Goal: Task Accomplishment & Management: Complete application form

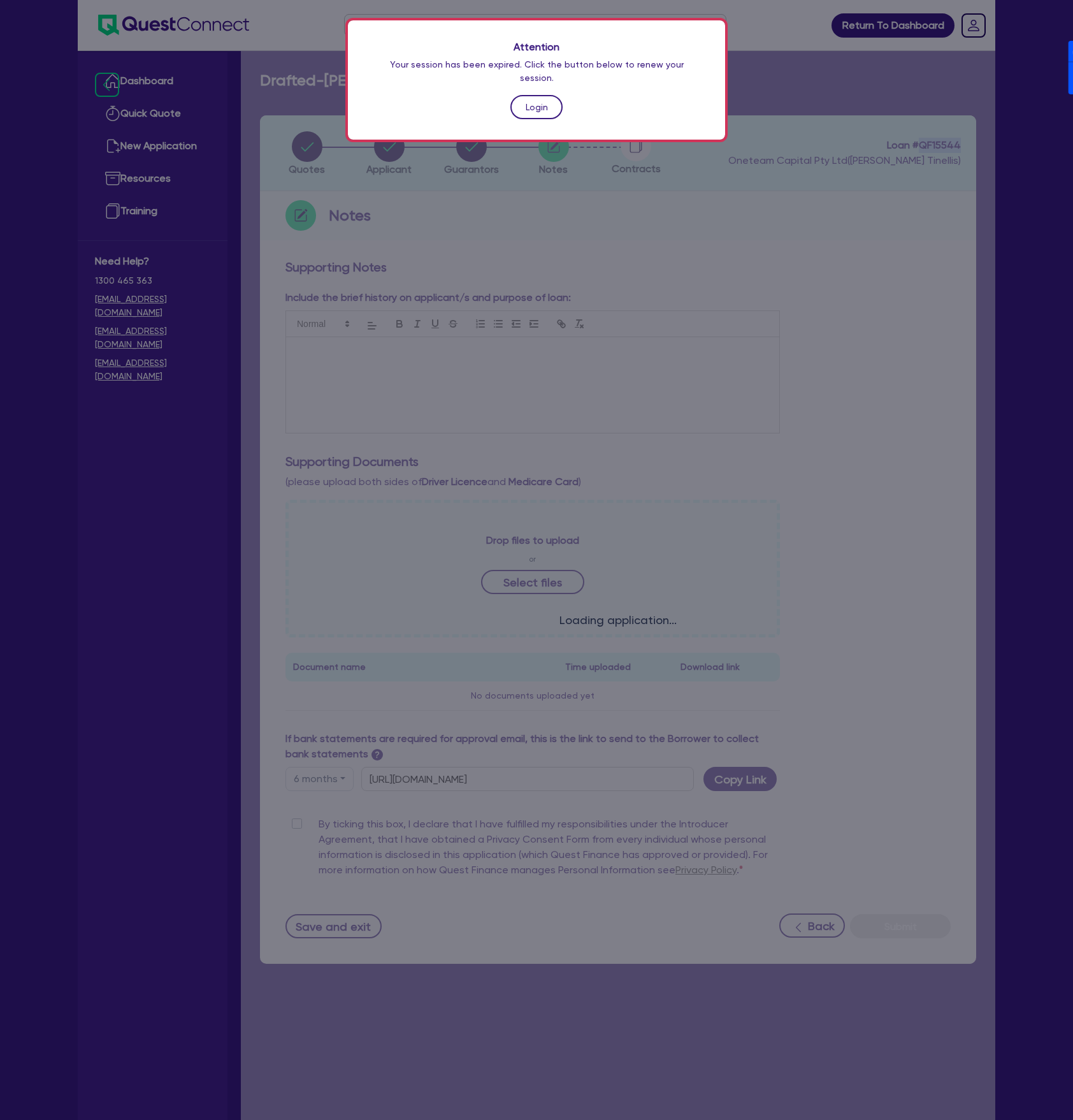
drag, startPoint x: 0, startPoint y: 0, endPoint x: 520, endPoint y: 95, distance: 528.6
click at [520, 95] on link "Login" at bounding box center [536, 107] width 53 height 24
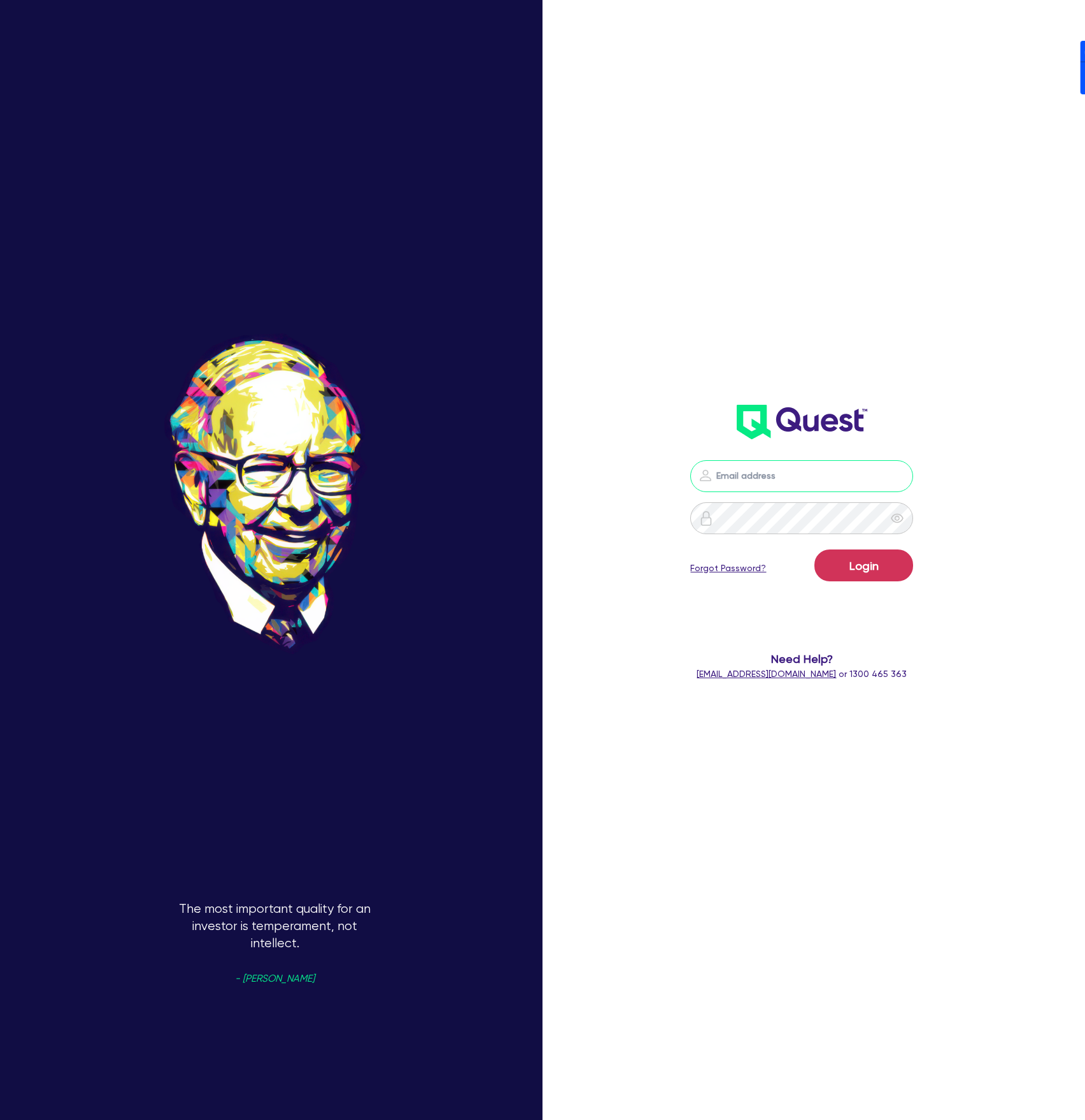
drag, startPoint x: 756, startPoint y: 476, endPoint x: 771, endPoint y: 488, distance: 19.2
click at [756, 476] on input "email" at bounding box center [802, 475] width 223 height 32
drag, startPoint x: 911, startPoint y: 424, endPoint x: 887, endPoint y: 480, distance: 60.9
click at [911, 424] on header at bounding box center [803, 422] width 312 height 51
click at [890, 485] on input "email" at bounding box center [802, 475] width 223 height 32
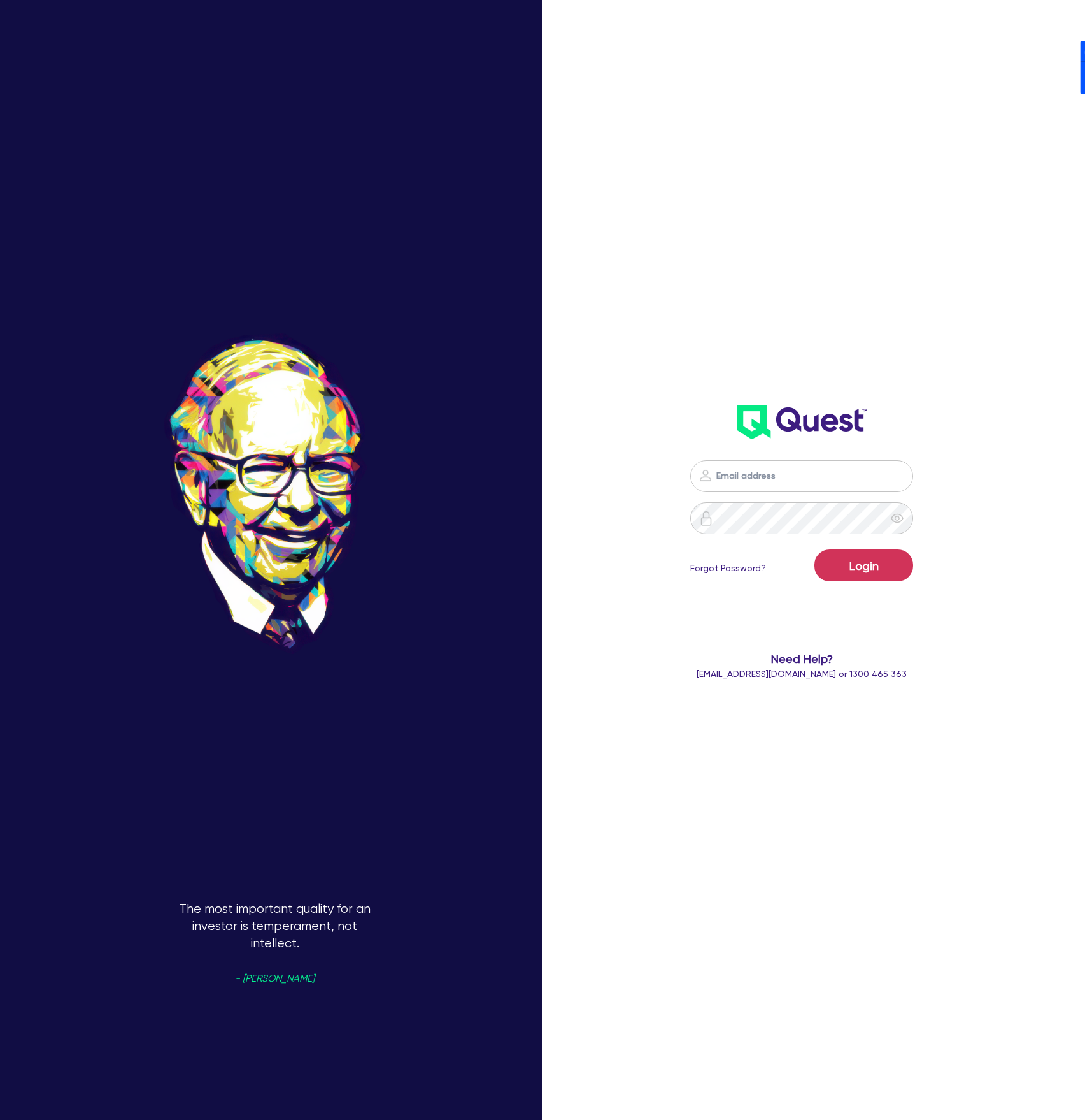
drag, startPoint x: 905, startPoint y: 471, endPoint x: 895, endPoint y: 489, distance: 20.6
click at [802, 495] on nordpass-icon at bounding box center [802, 495] width 0 height 0
click at [0, 1119] on nordpass-autofill-portal at bounding box center [0, 1120] width 0 height 0
type input "[PERSON_NAME][EMAIL_ADDRESS][DOMAIN_NAME]"
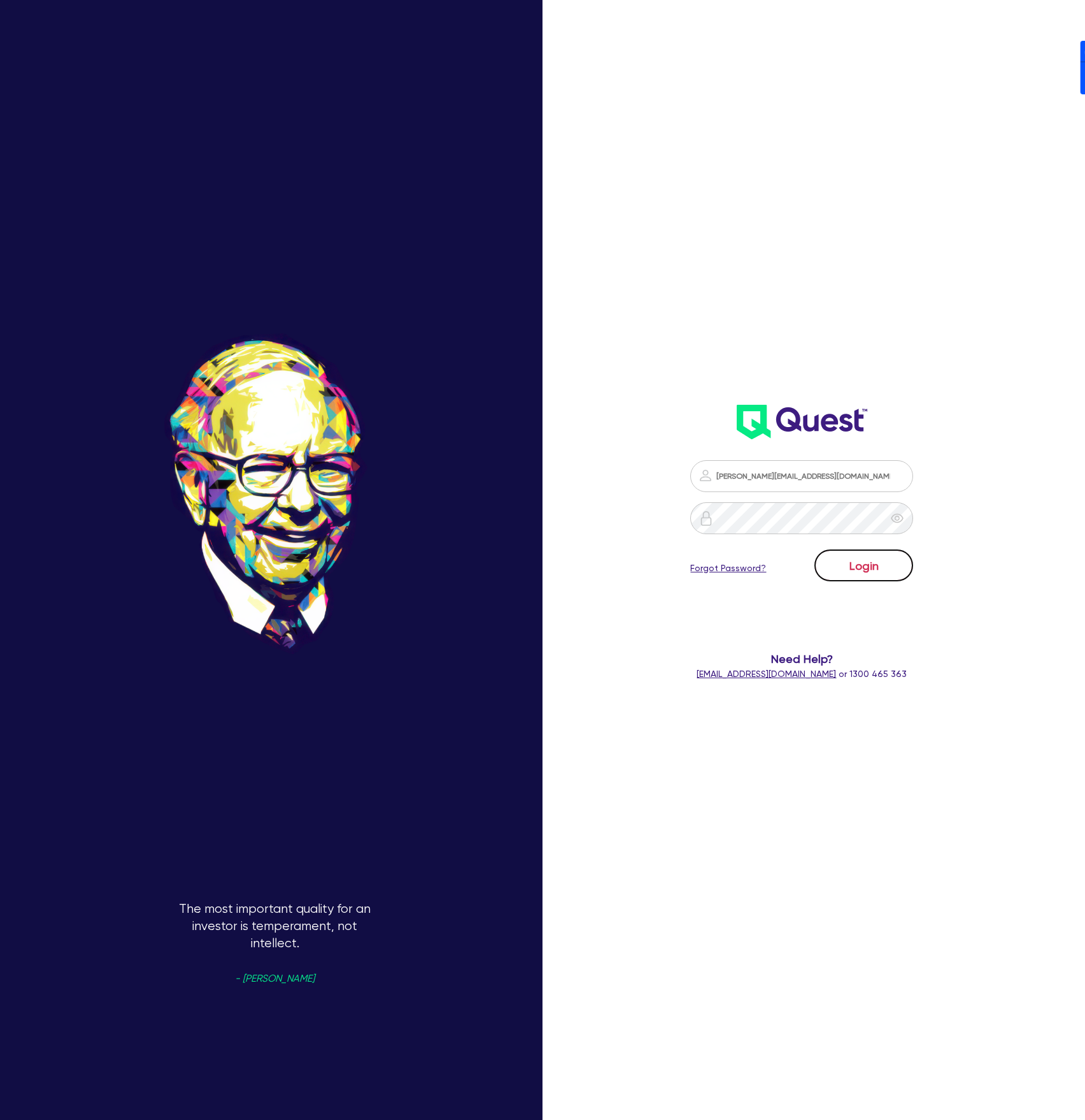
click at [869, 574] on button "Login" at bounding box center [864, 565] width 98 height 32
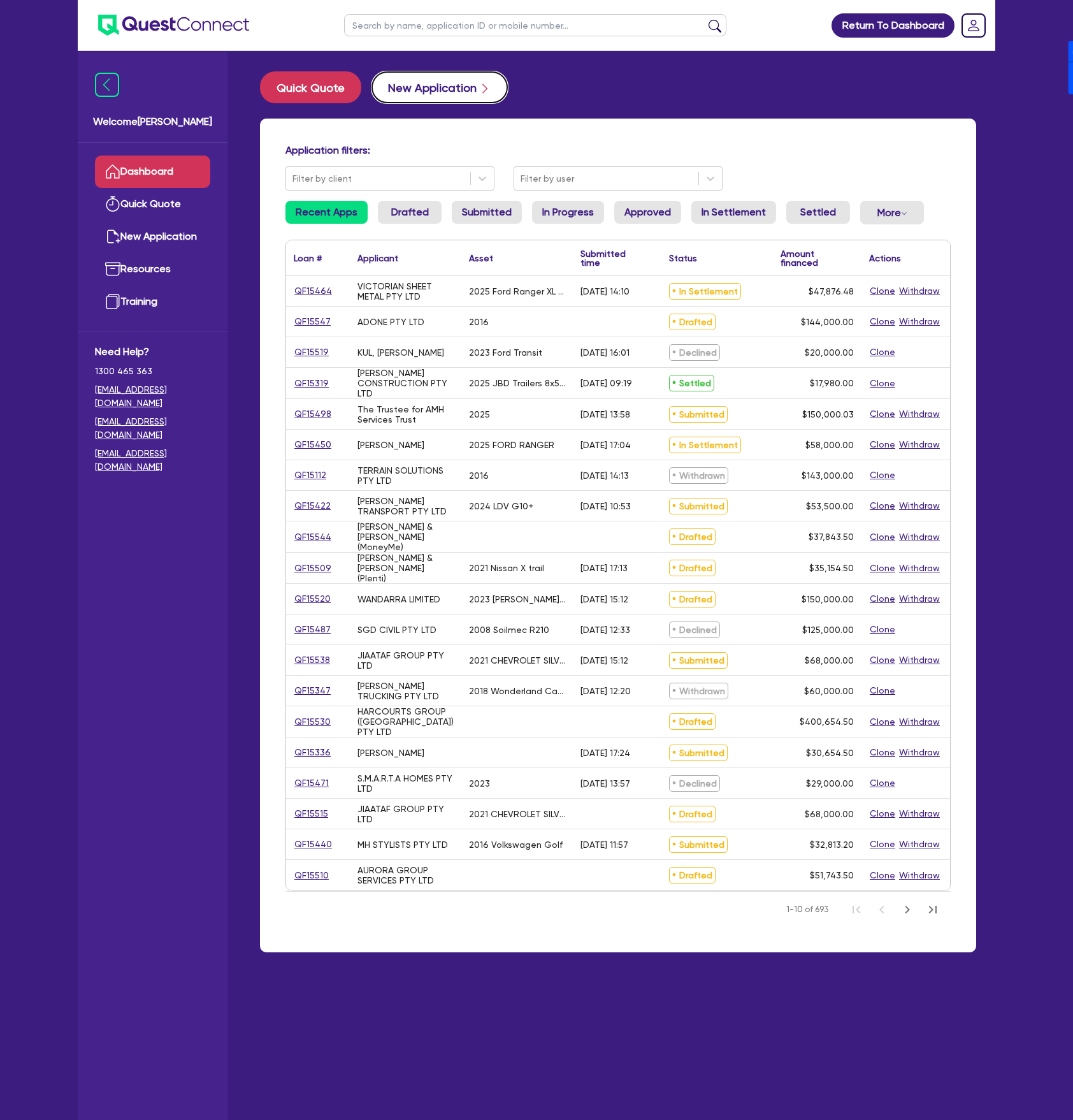
click at [413, 86] on button "New Application" at bounding box center [440, 87] width 136 height 32
select select "Other"
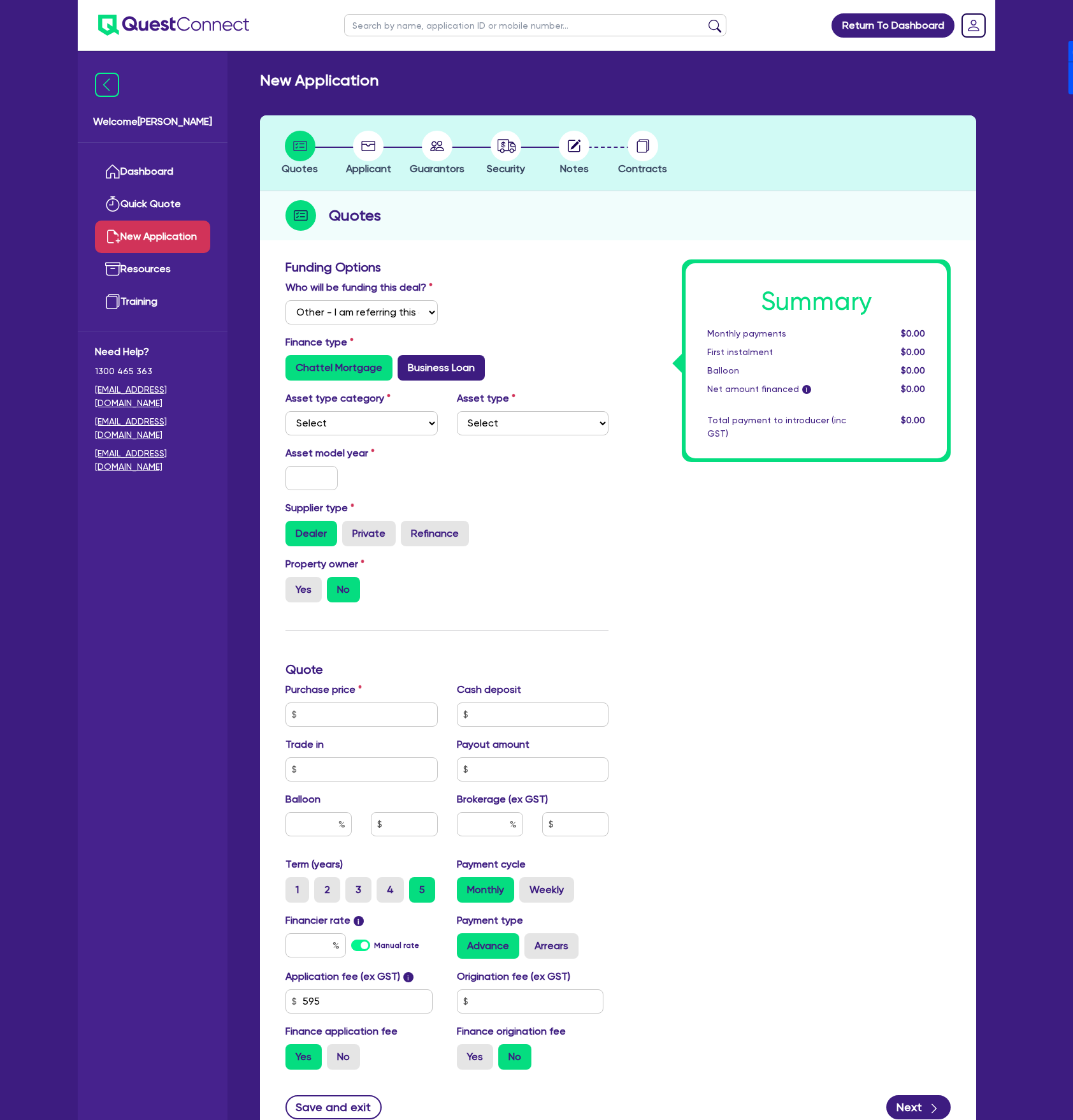
click at [452, 369] on label "Business Loan" at bounding box center [441, 368] width 87 height 26
click at [405, 363] on input "Business Loan" at bounding box center [402, 359] width 9 height 9
radio input "true"
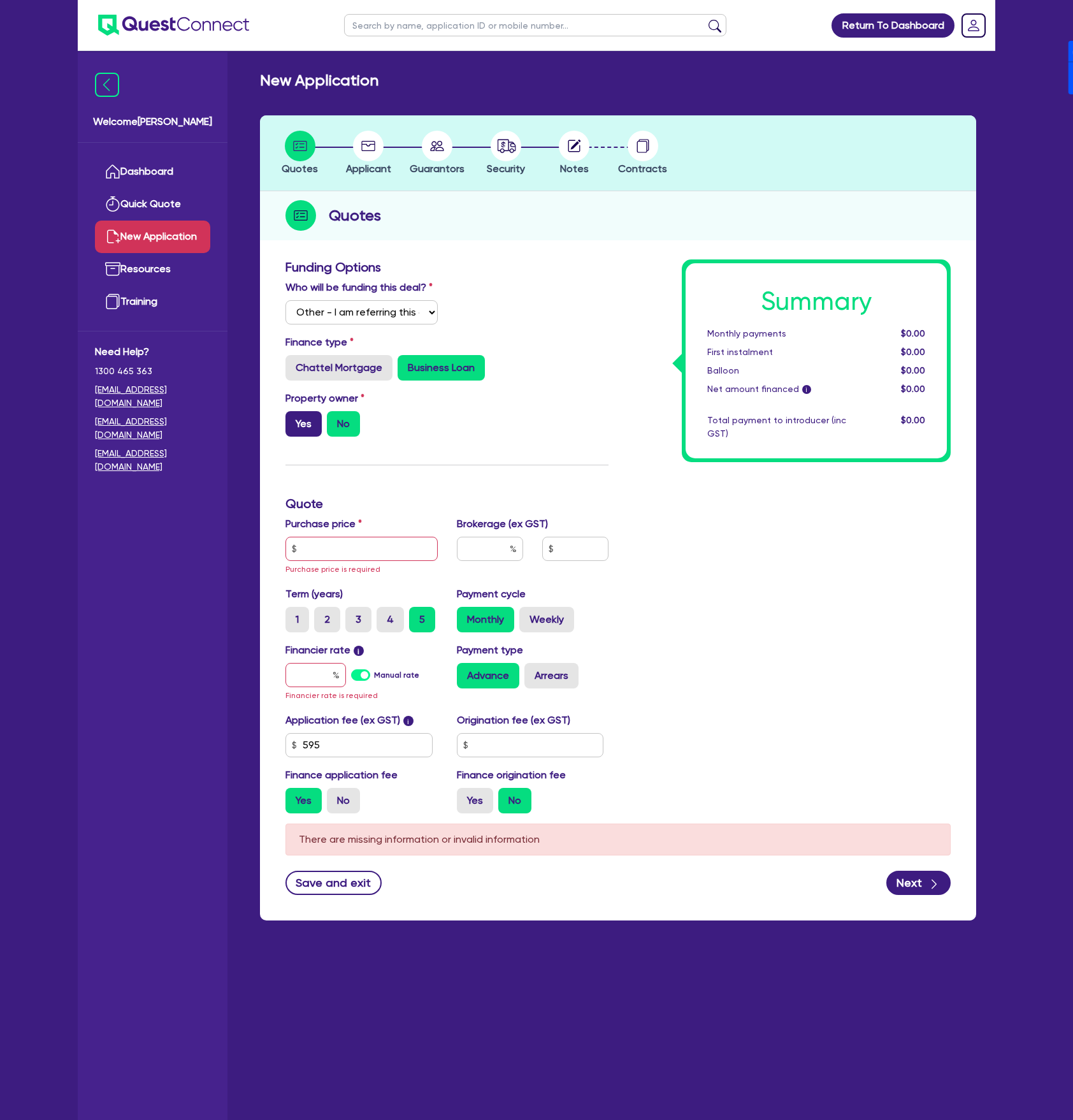
click at [307, 430] on label "Yes" at bounding box center [304, 424] width 36 height 26
click at [293, 419] on input "Yes" at bounding box center [290, 415] width 9 height 9
radio input "true"
click at [367, 537] on input "text" at bounding box center [361, 549] width 153 height 24
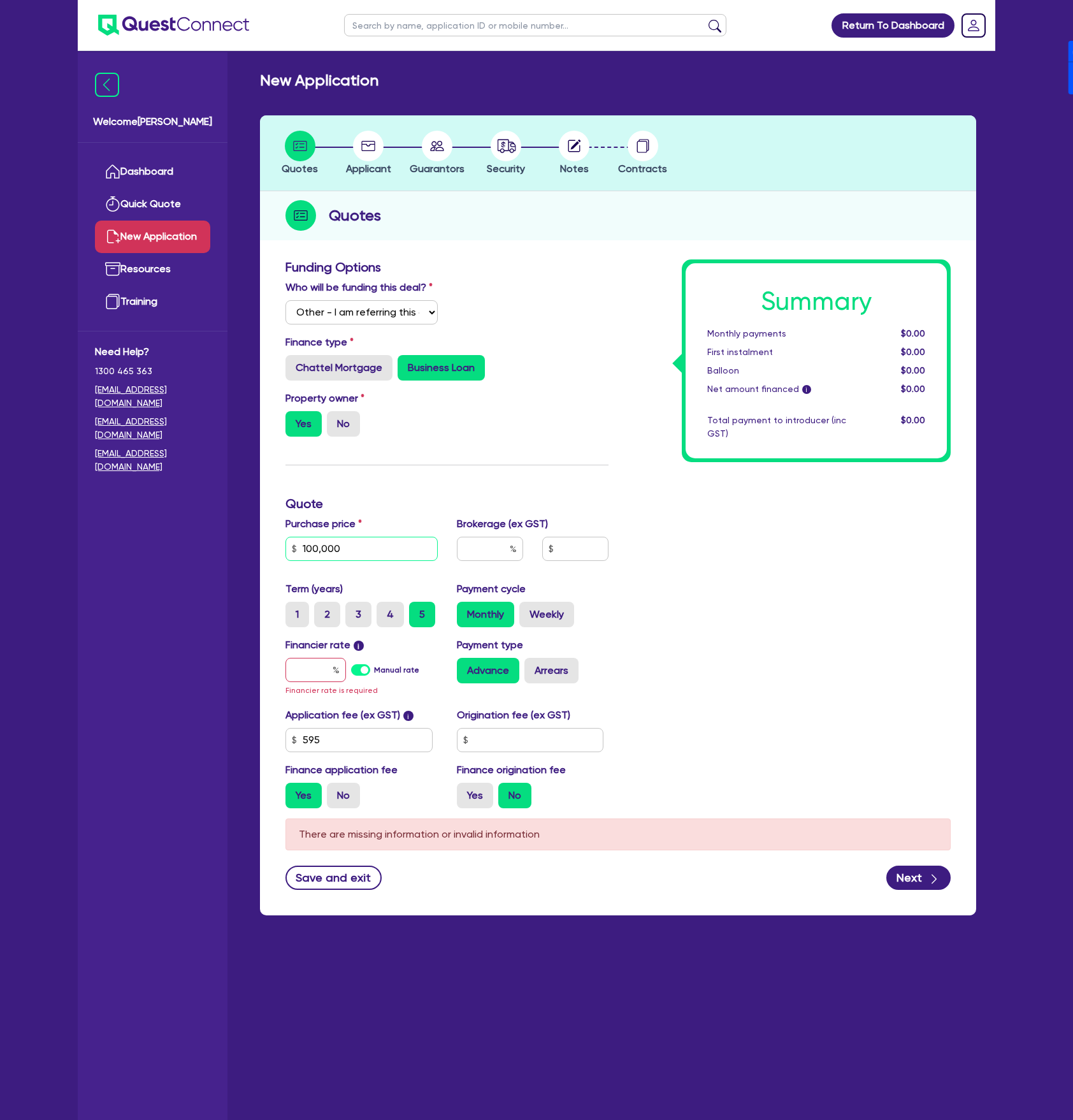
type input "100,000"
type input "4"
click at [373, 673] on label "Manual rate" at bounding box center [396, 670] width 45 height 11
click at [0, 0] on input "Manual rate" at bounding box center [0, 0] width 0 height 0
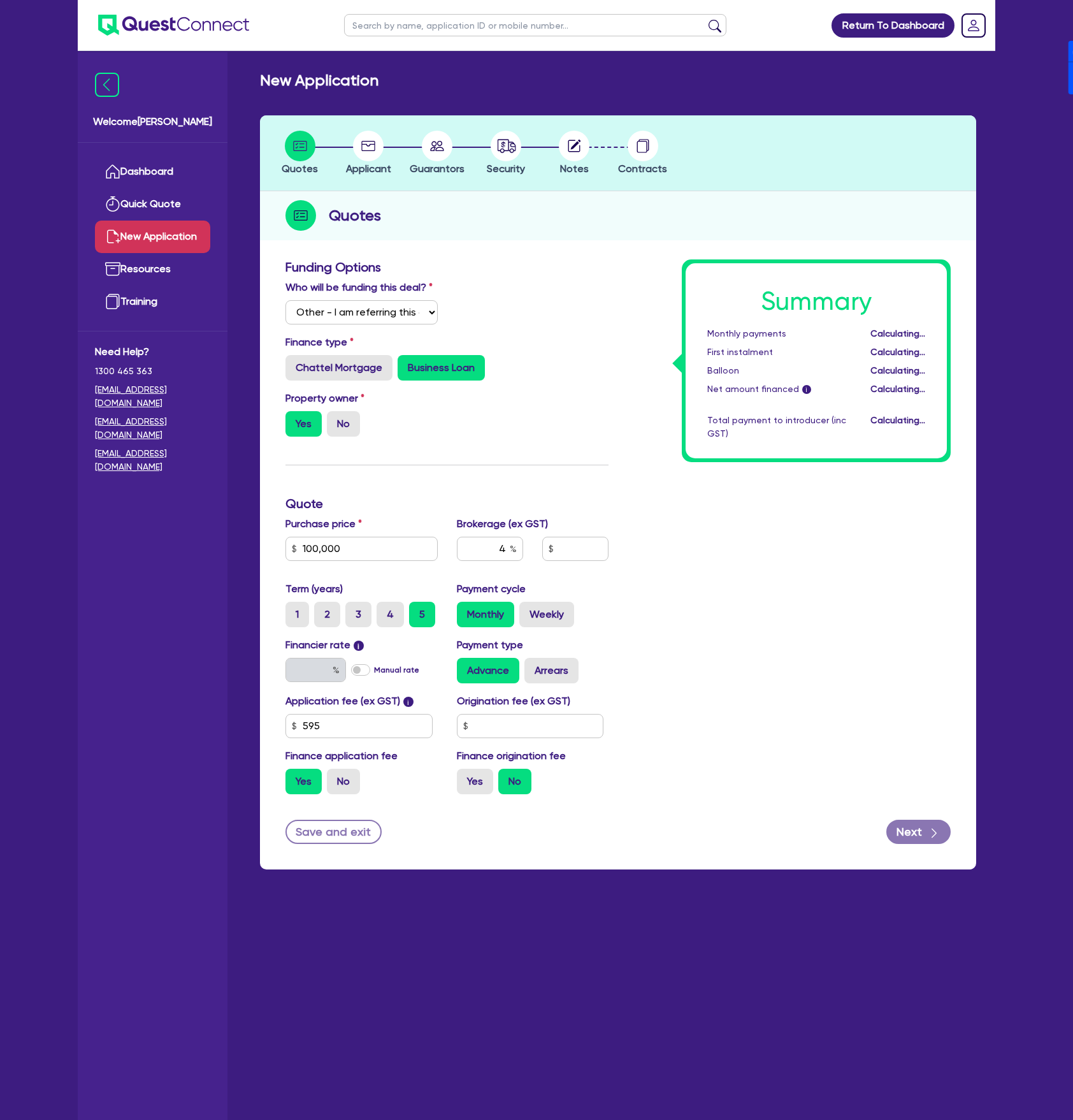
type input "4,026.18"
type input "17.95"
click at [549, 678] on label "Arrears" at bounding box center [551, 670] width 54 height 26
click at [532, 666] on input "Arrears" at bounding box center [529, 662] width 9 height 9
radio input "true"
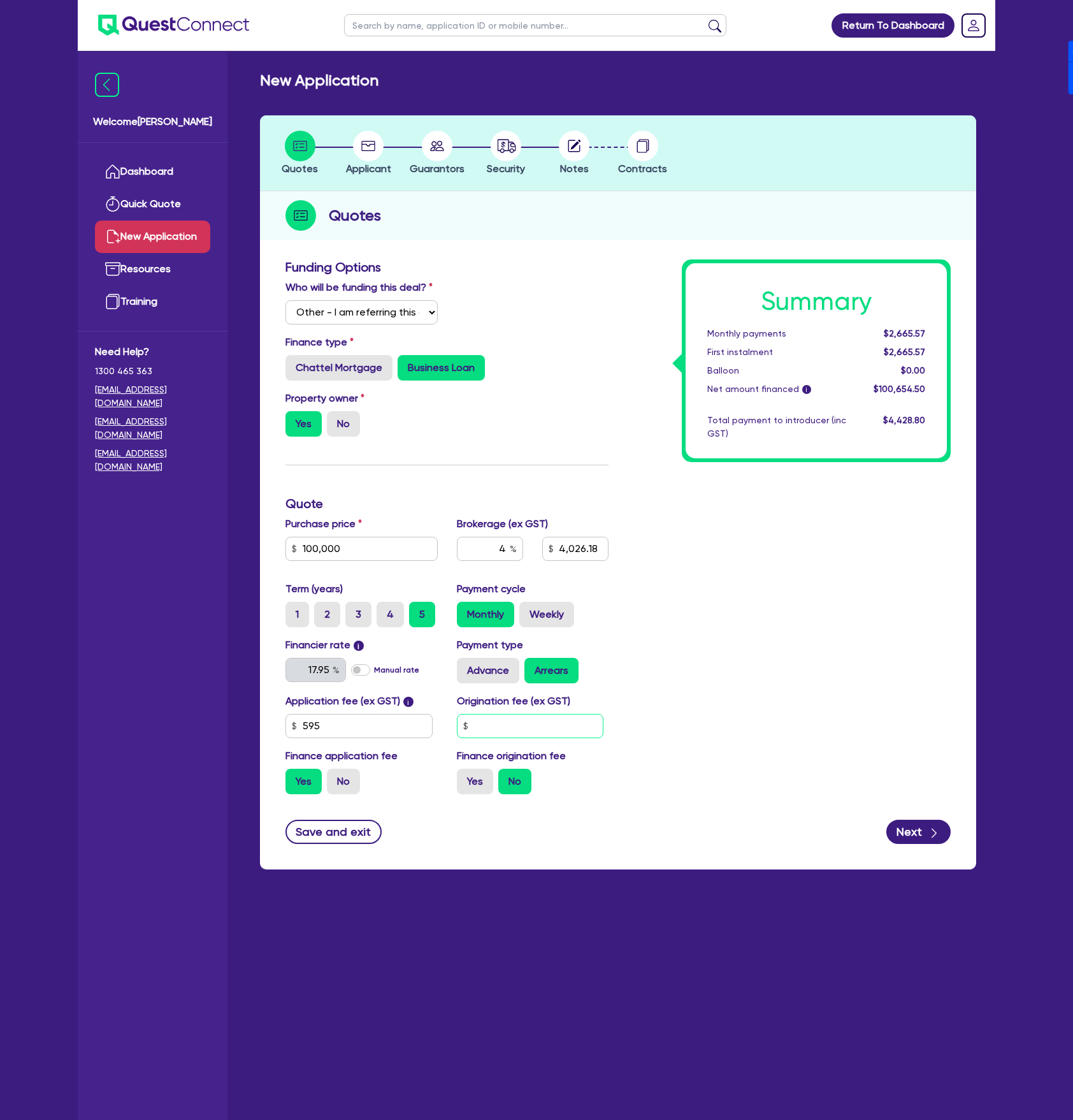
click at [521, 722] on input "text" at bounding box center [530, 726] width 147 height 24
click at [963, 559] on div "Funding Options Who will be funding this deal? Select I will fund 100% I will c…" at bounding box center [618, 561] width 716 height 616
click at [552, 714] on input "text" at bounding box center [530, 726] width 147 height 24
type input "4,026.18"
type input "0"
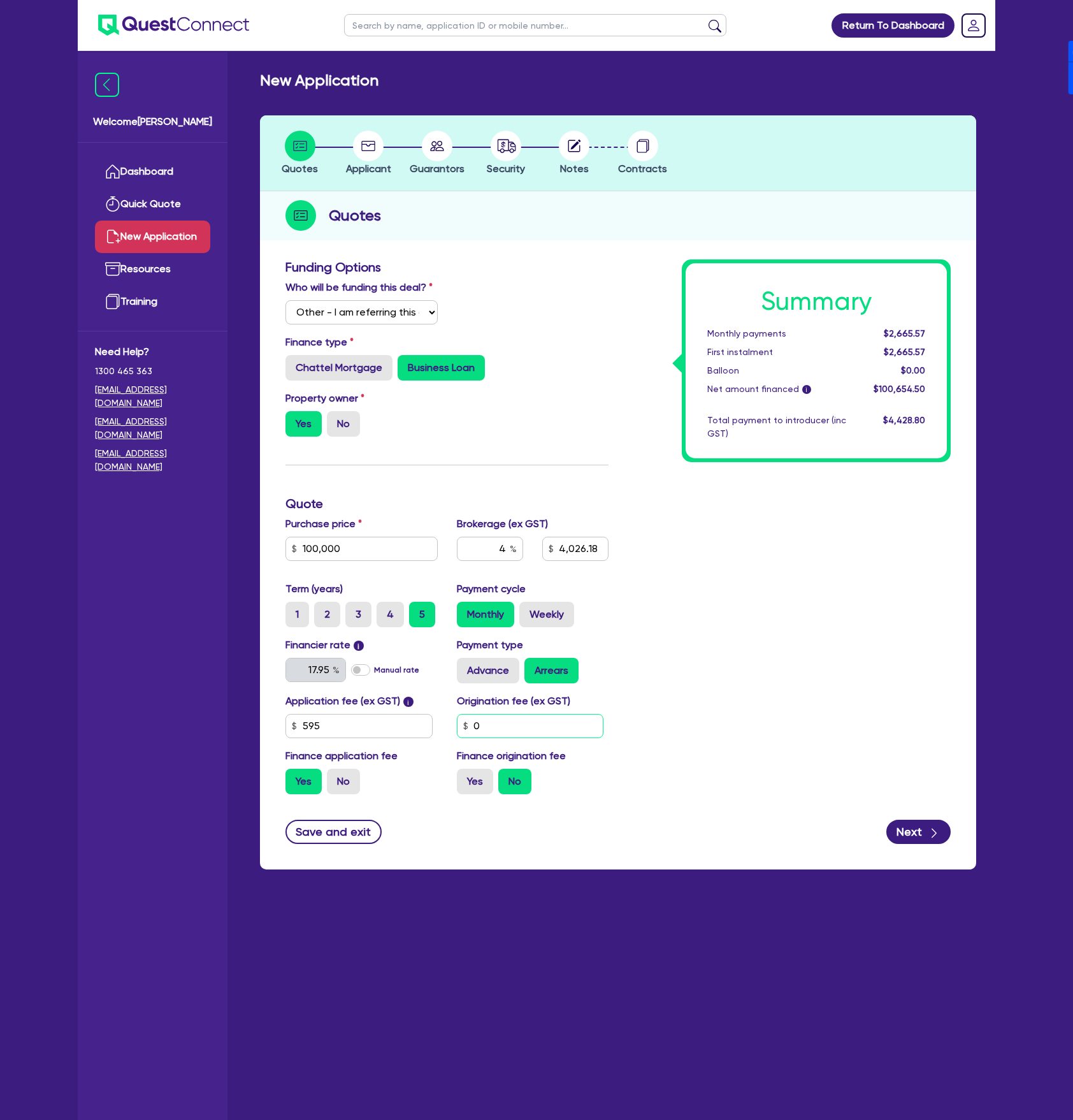
type input "4,026.18"
type input "0"
click at [470, 776] on label "Yes" at bounding box center [475, 782] width 36 height 26
click at [465, 776] on input "Yes" at bounding box center [461, 773] width 9 height 9
radio input "true"
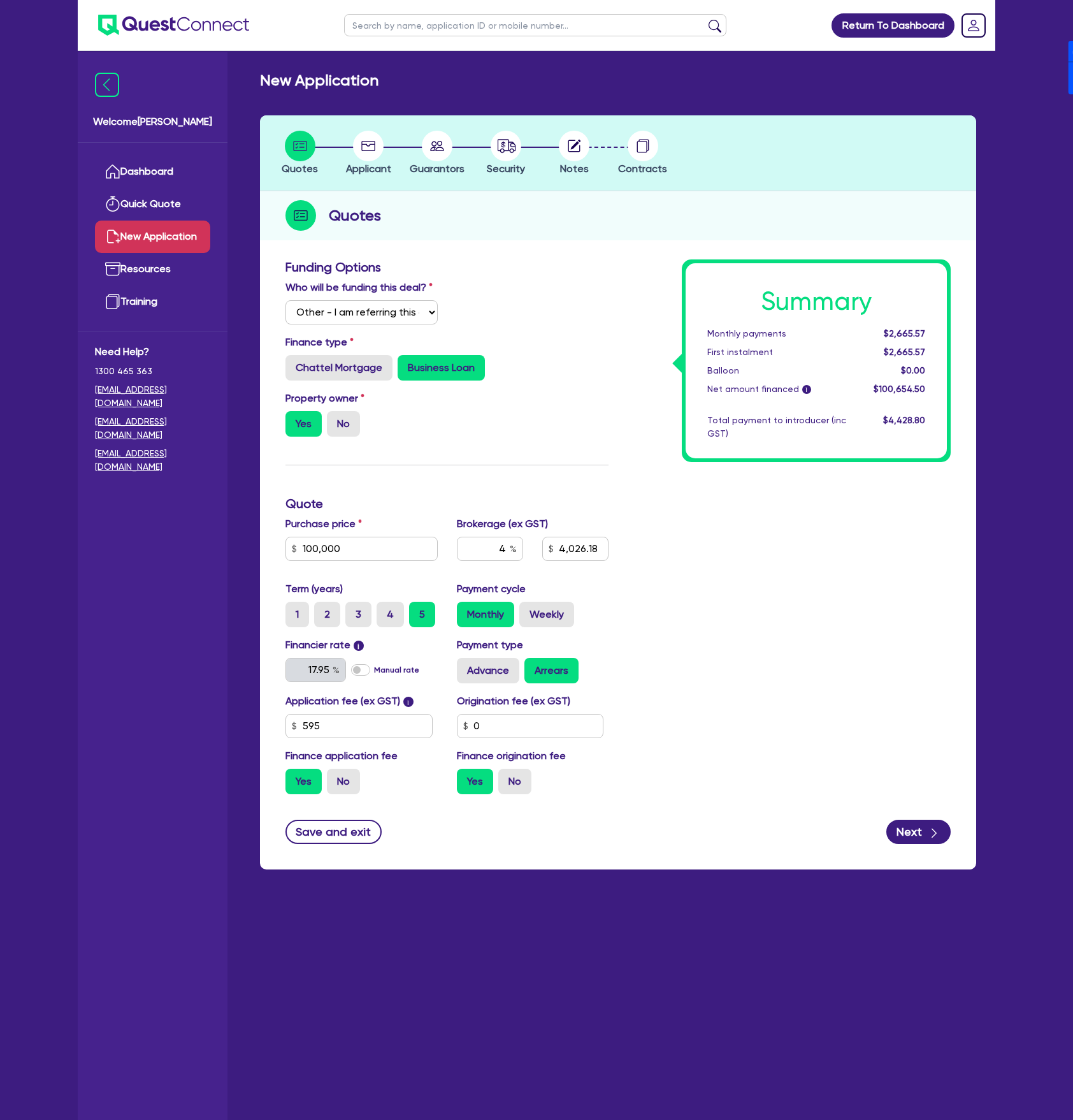
click at [865, 665] on div "Summary Monthly payments $2,665.57 First instalment $2,665.57 Balloon $0.00 Net…" at bounding box center [788, 532] width 342 height 544
click at [919, 846] on div "Funding Options Who will be funding this deal? Select I will fund 100% I will c…" at bounding box center [618, 561] width 716 height 616
click at [919, 842] on button "Next" at bounding box center [918, 832] width 65 height 24
type input "4,026.18"
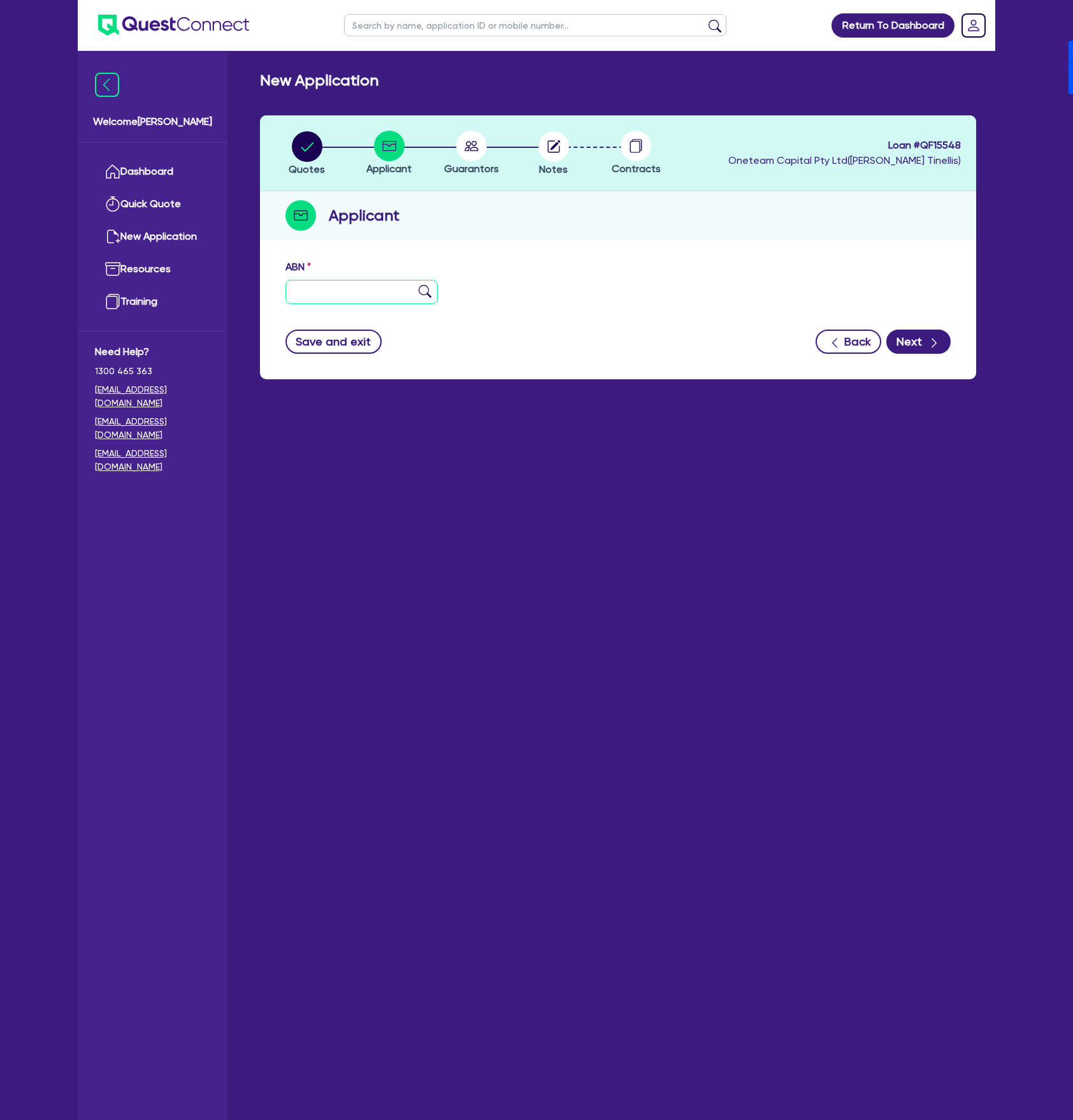
click at [360, 299] on input "text" at bounding box center [361, 292] width 153 height 24
click at [473, 289] on div "ABN" at bounding box center [618, 287] width 684 height 55
click at [360, 299] on input "text" at bounding box center [361, 292] width 153 height 24
click at [358, 299] on input "text" at bounding box center [361, 292] width 153 height 24
type input "4"
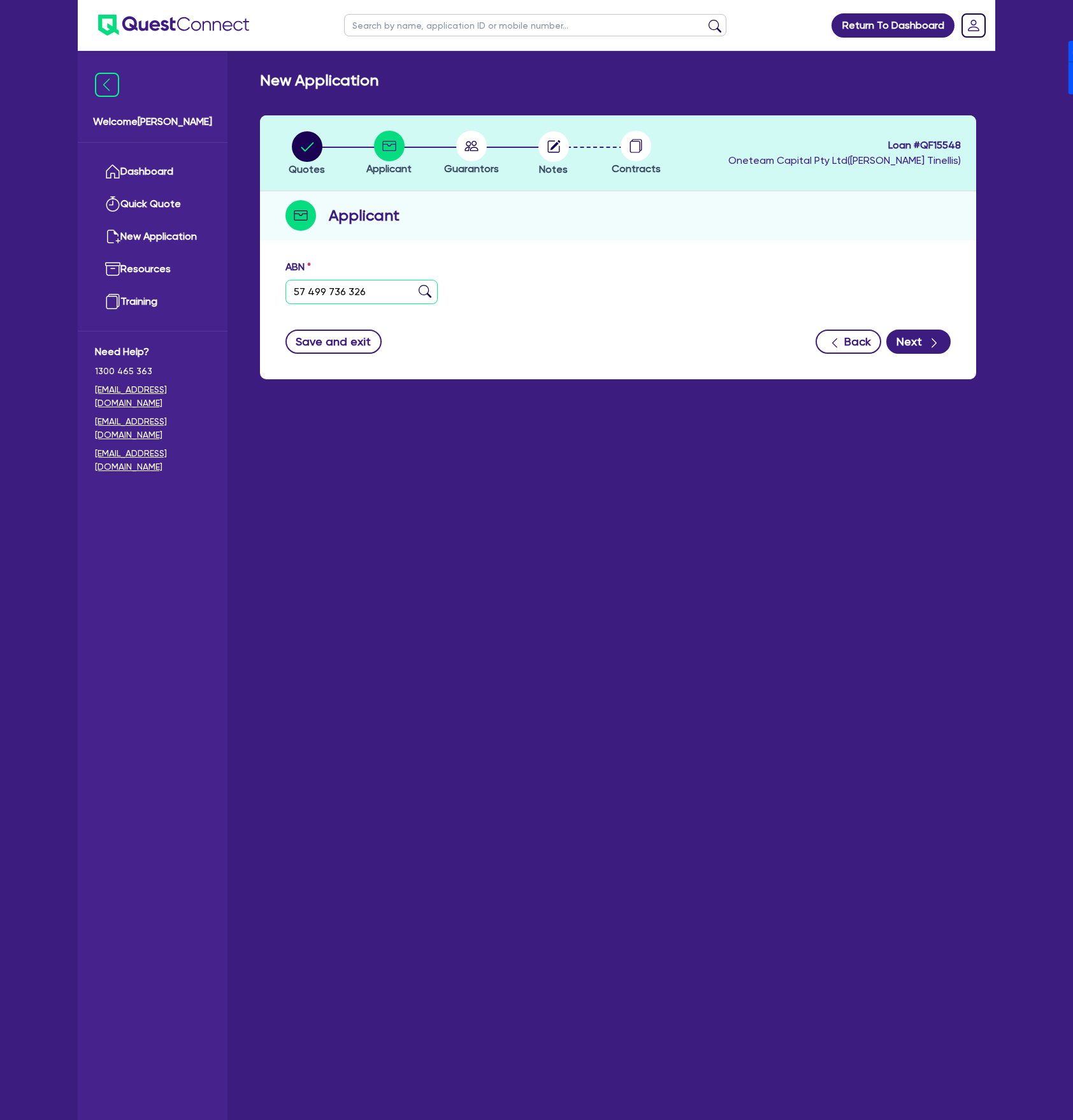
type input "57 499 736 326"
type input "The Trustee for JACHB Health Unit Trust"
select select "TRUST"
type input "[DATE]"
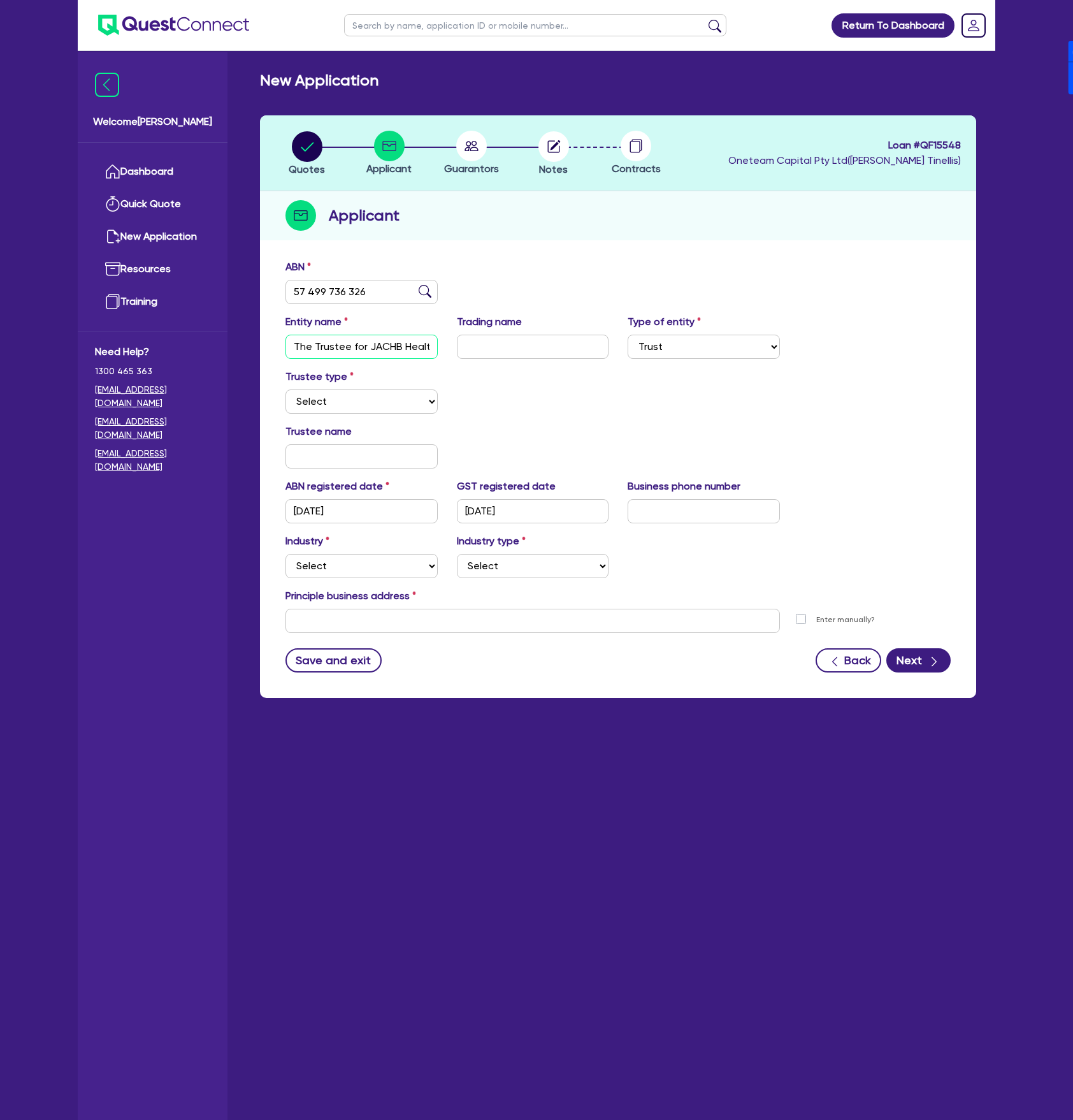
click at [363, 344] on input "The Trustee for JACHB Health Unit Trust" at bounding box center [361, 347] width 153 height 24
drag, startPoint x: 366, startPoint y: 349, endPoint x: 455, endPoint y: 353, distance: 89.1
click at [455, 353] on div "Entity name The Trustee for JACHB Health Unit Trust Trading name Type of entity…" at bounding box center [618, 342] width 684 height 55
click at [617, 387] on div "Trustee type Select Individual Company" at bounding box center [618, 397] width 684 height 55
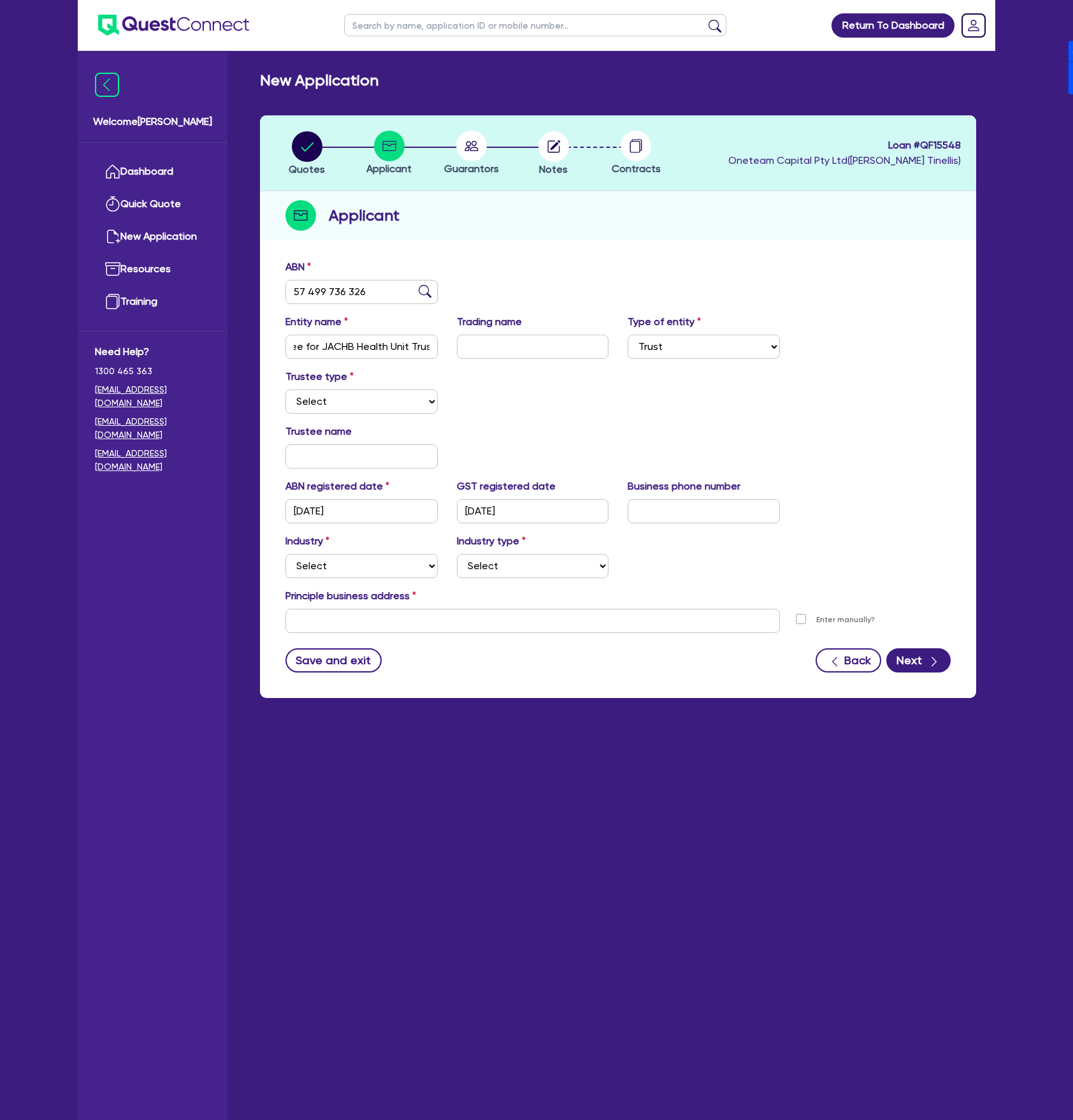
scroll to position [0, 0]
click at [374, 404] on select "Select Individual Company" at bounding box center [361, 401] width 153 height 24
select select "COMPANY"
click at [286, 389] on select "Select Individual Company" at bounding box center [361, 401] width 153 height 24
click at [552, 406] on div "Trustee type Select Individual Company" at bounding box center [618, 397] width 684 height 55
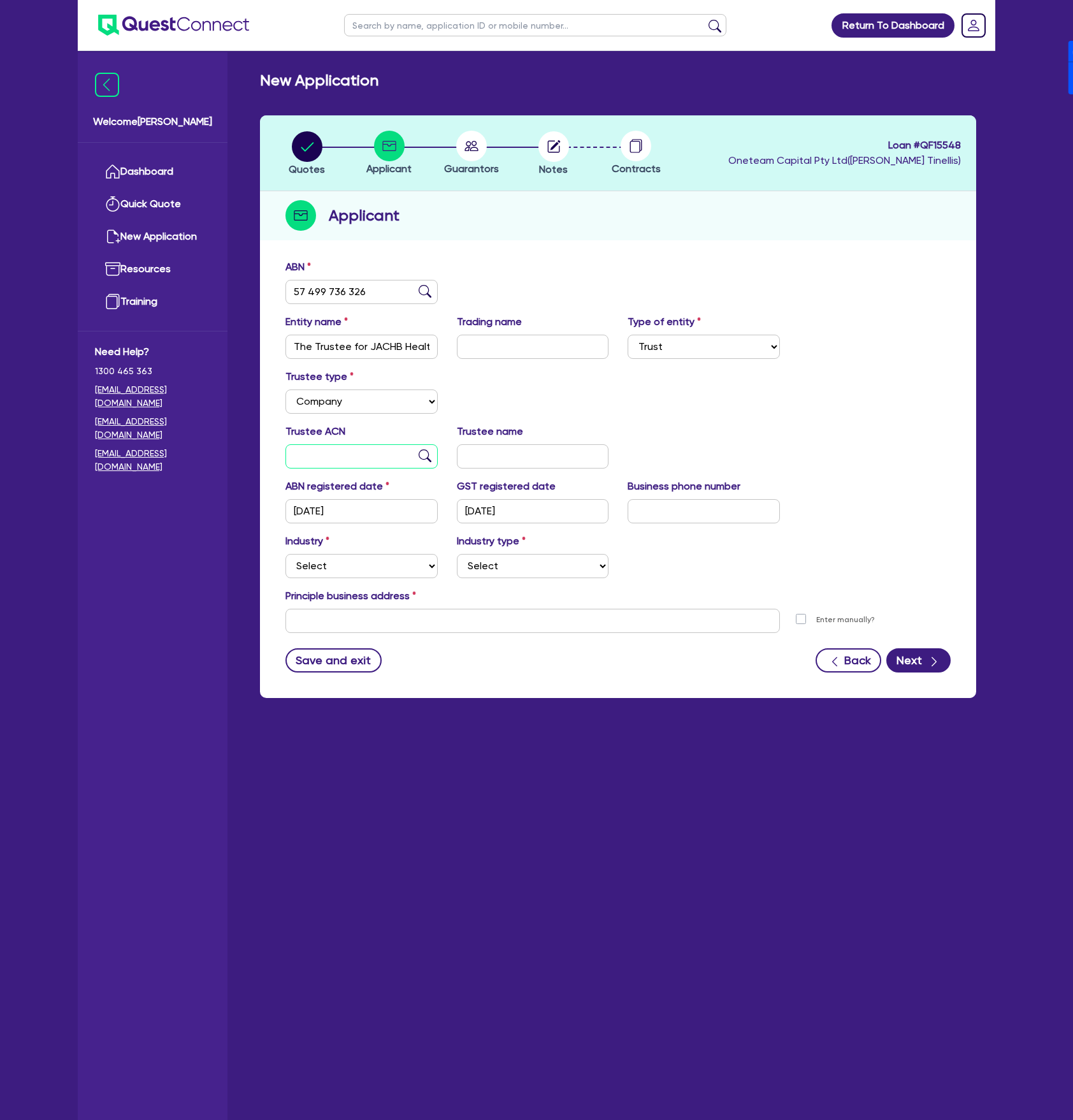
click at [321, 452] on input "text" at bounding box center [361, 456] width 153 height 24
click at [556, 143] on icon "button" at bounding box center [555, 145] width 10 height 10
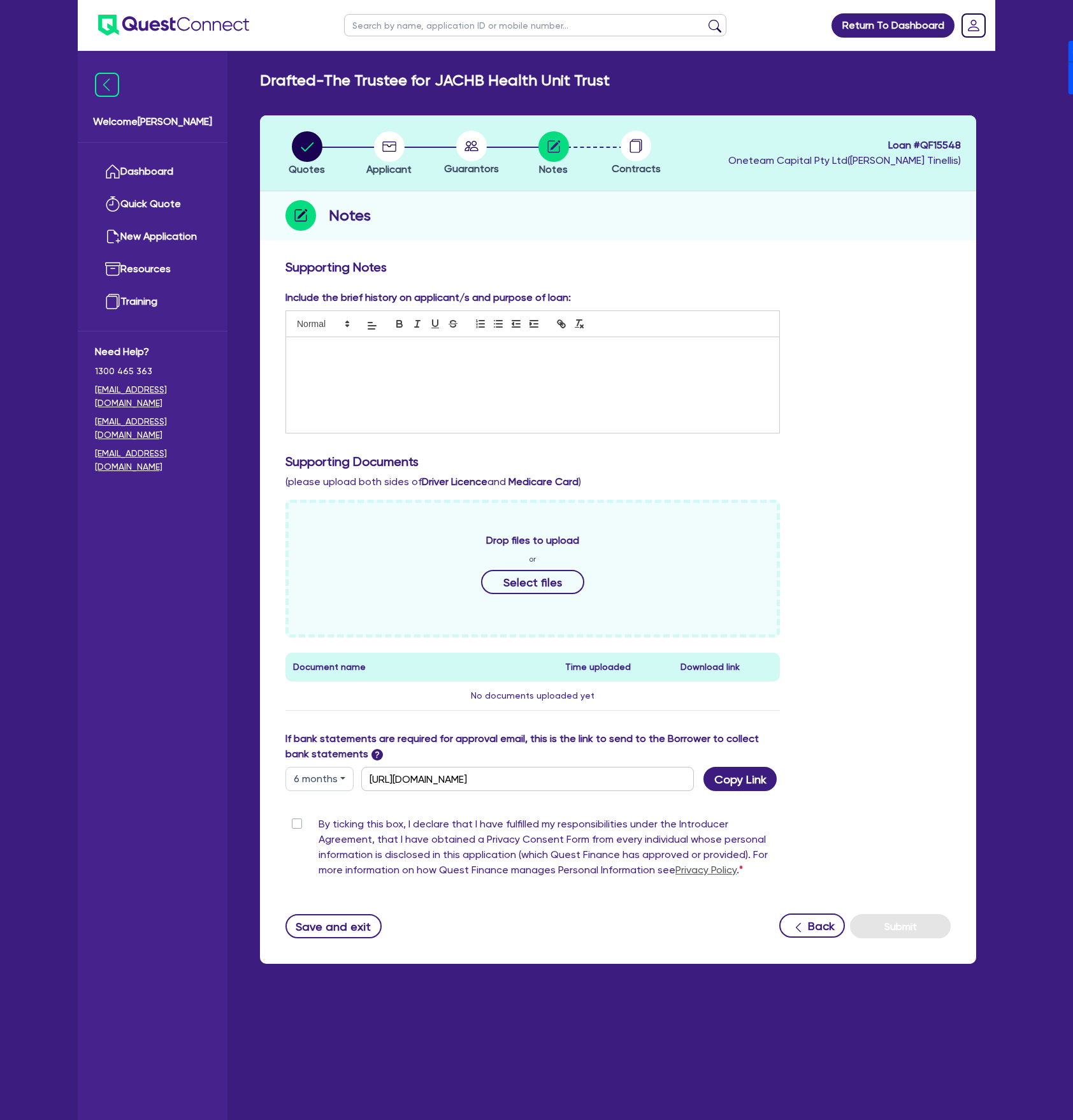
click at [451, 363] on div at bounding box center [533, 385] width 493 height 96
click at [396, 148] on circle "button" at bounding box center [388, 146] width 30 height 30
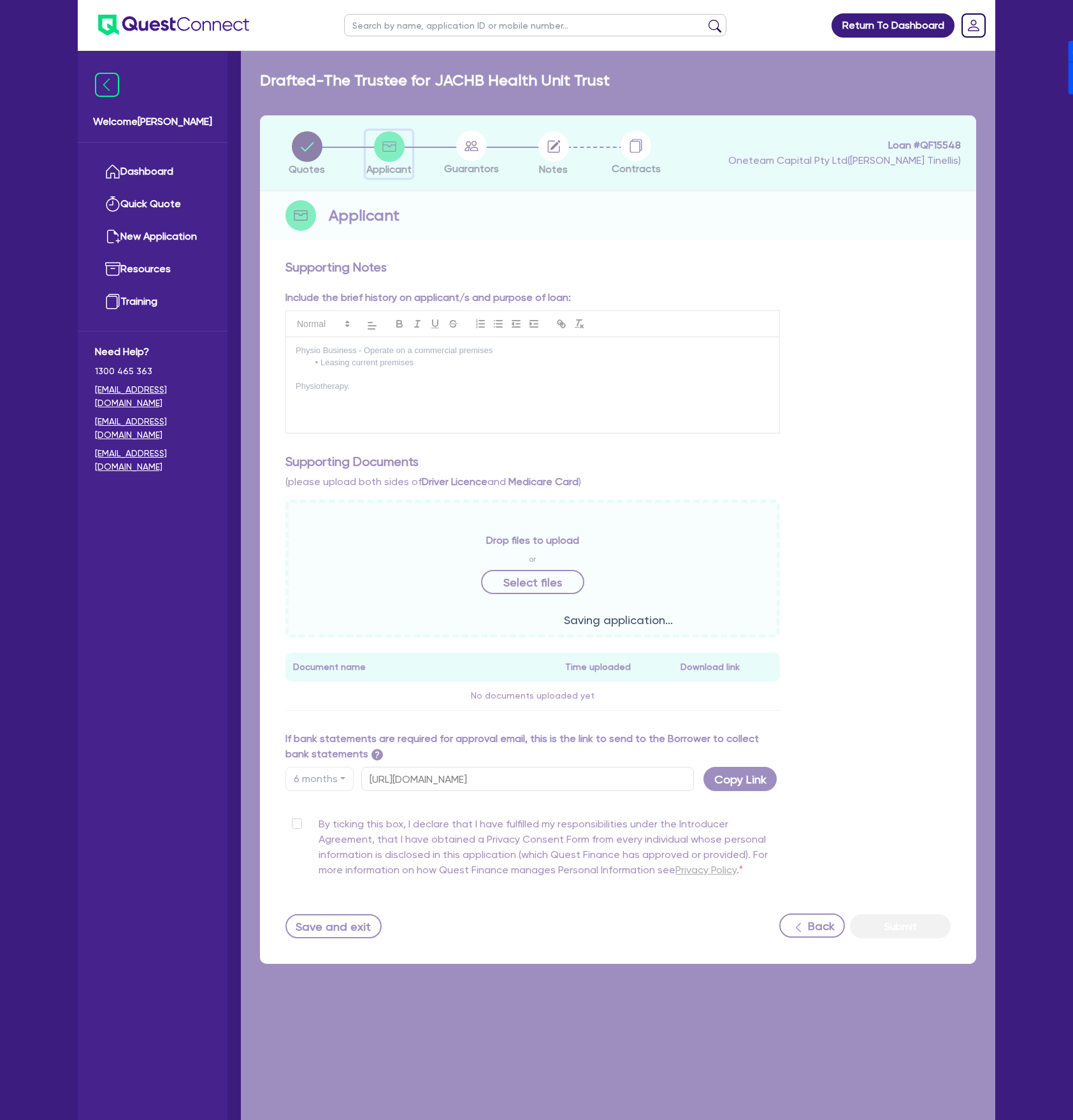
select select "TRUST"
select select "COMPANY"
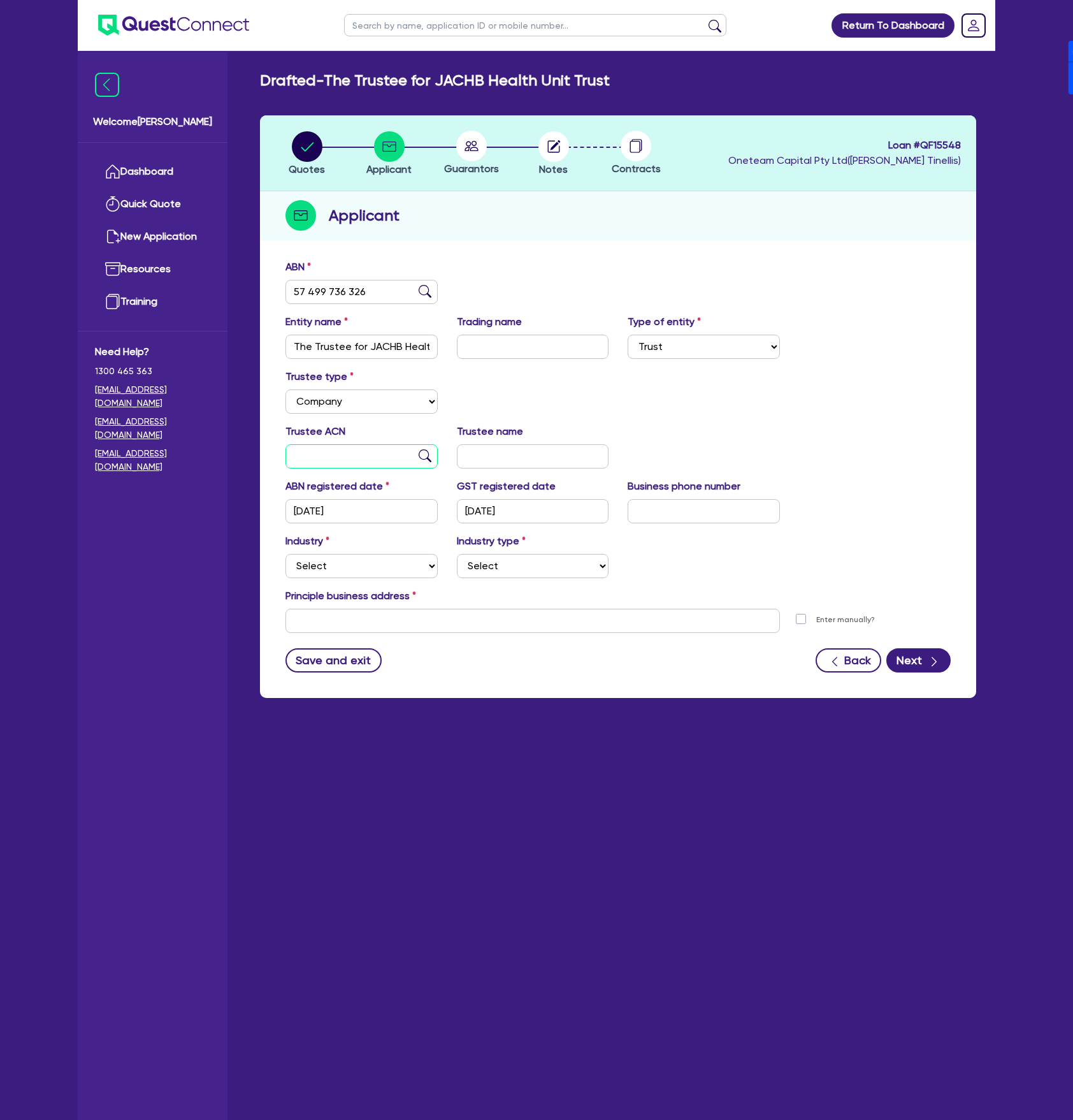
click at [364, 459] on input "text" at bounding box center [361, 456] width 153 height 24
type input "651 348 104"
click at [824, 455] on div "Trustee ACN 651 348 104 Trustee name" at bounding box center [618, 451] width 684 height 55
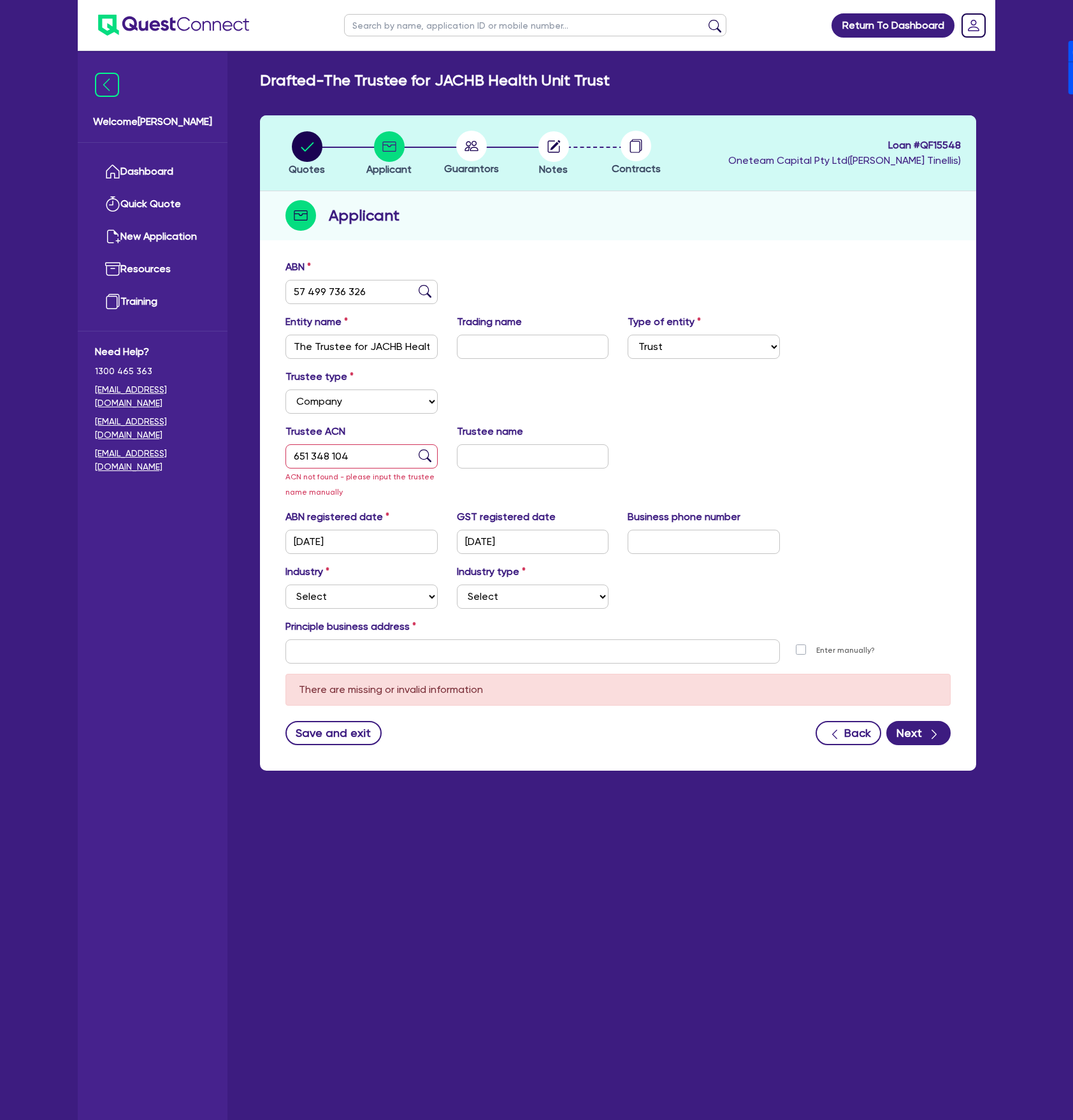
click at [426, 456] on img at bounding box center [424, 456] width 13 height 13
click at [380, 457] on input "651 348 104" at bounding box center [361, 456] width 153 height 24
click at [493, 400] on div "Trustee type Select Individual Company" at bounding box center [618, 397] width 684 height 55
click at [365, 591] on select "Select Accomodation & Food Services Administrative & Support Services Agricultu…" at bounding box center [361, 596] width 153 height 24
click at [286, 584] on select "Select Accomodation & Food Services Administrative & Support Services Agricultu…" at bounding box center [361, 596] width 153 height 24
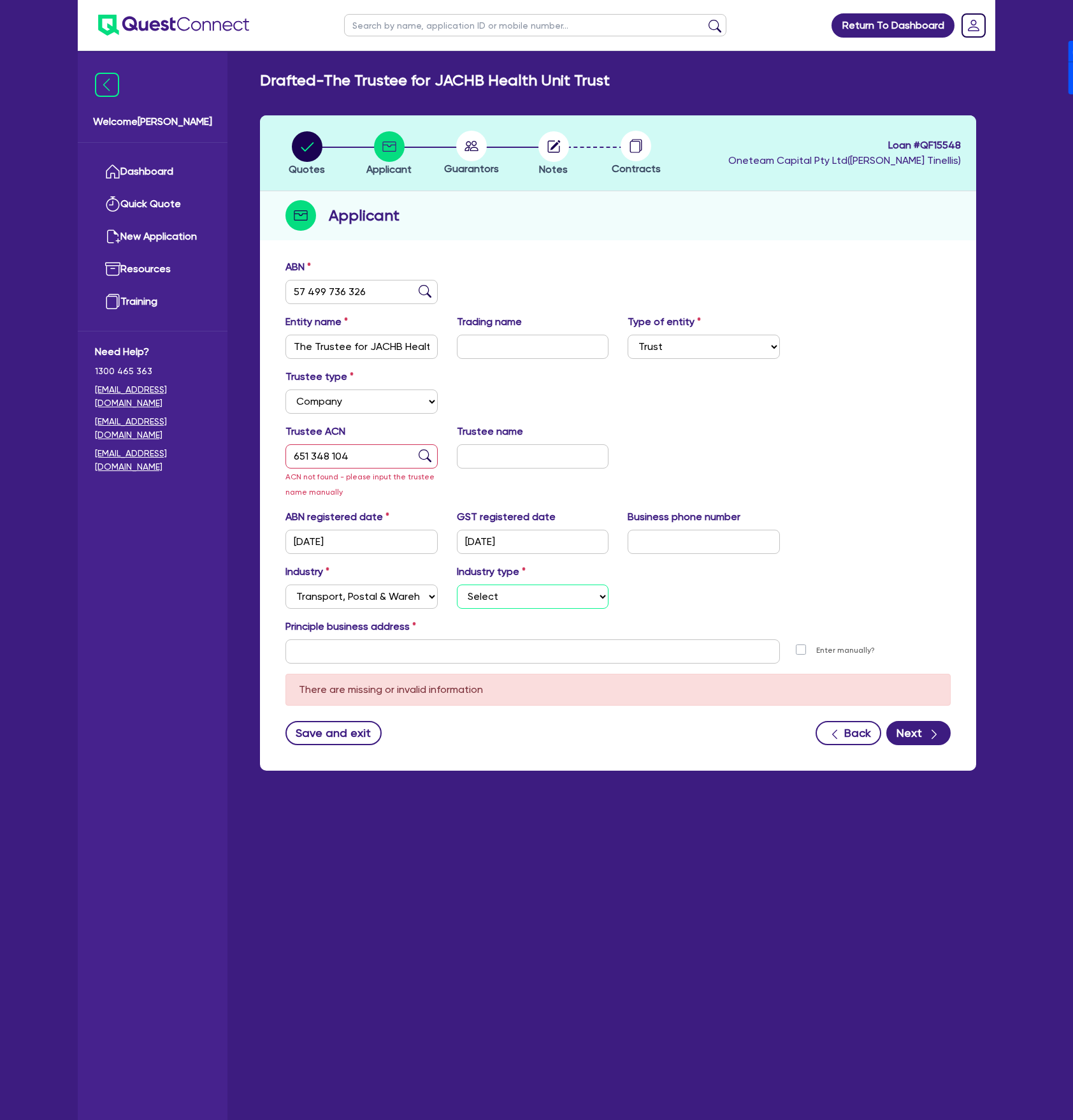
click at [508, 593] on select "Select Taxi & Luxury Car Services Passengers & Freight Transport Services Posta…" at bounding box center [533, 596] width 153 height 24
click at [382, 601] on select "Select Accomodation & Food Services Administrative & Support Services Agricultu…" at bounding box center [361, 596] width 153 height 24
select select "HEALTH_BEAUTY"
click at [286, 584] on select "Select Accomodation & Food Services Administrative & Support Services Agricultu…" at bounding box center [361, 596] width 153 height 24
click at [531, 604] on select "Select [MEDICAL_DATA], [MEDICAL_DATA] Services Cosmetics Supplies Day Spas, Hea…" at bounding box center [533, 596] width 153 height 24
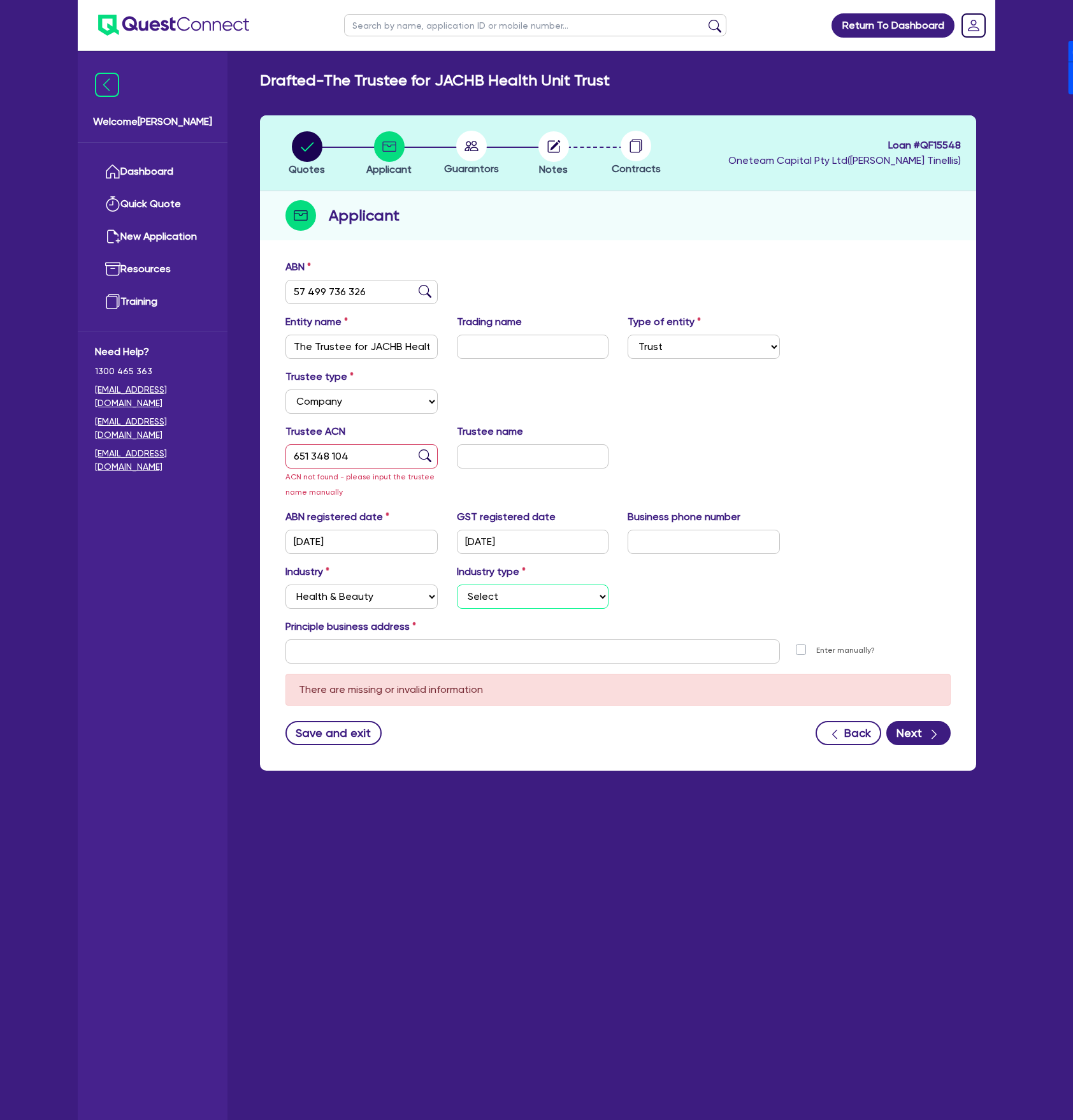
select select "[MEDICAL_DATA]_[MEDICAL_DATA]_SERVICES"
click at [457, 584] on select "Select [MEDICAL_DATA], [MEDICAL_DATA] Services Cosmetics Supplies Day Spas, Hea…" at bounding box center [533, 596] width 153 height 24
click at [411, 653] on input "text" at bounding box center [532, 651] width 494 height 24
type input "[STREET_ADDRESS]"
type input "04 5035 5483"
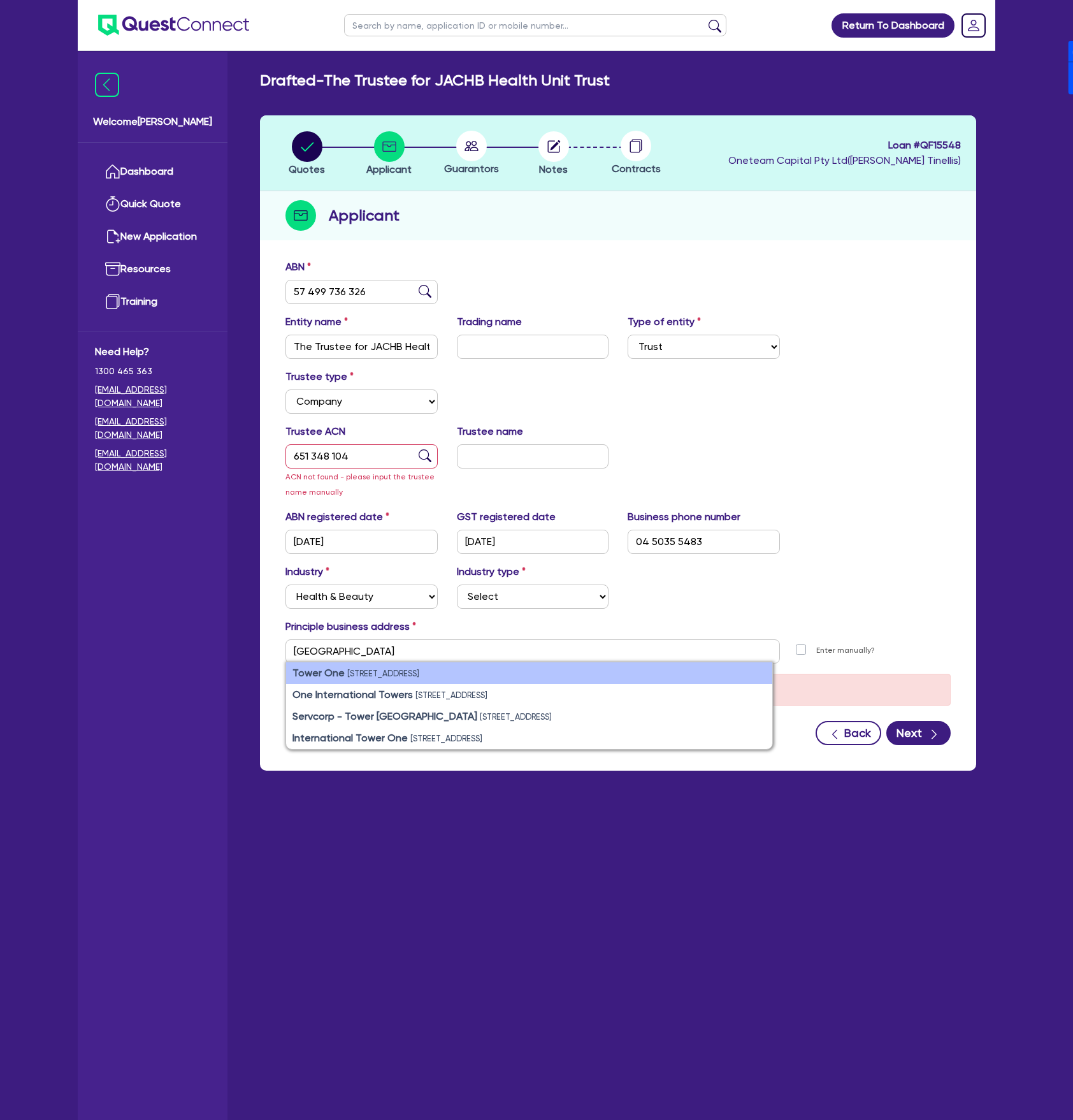
click at [419, 678] on small "[STREET_ADDRESS]" at bounding box center [382, 673] width 72 height 9
type input "[STREET_ADDRESS]"
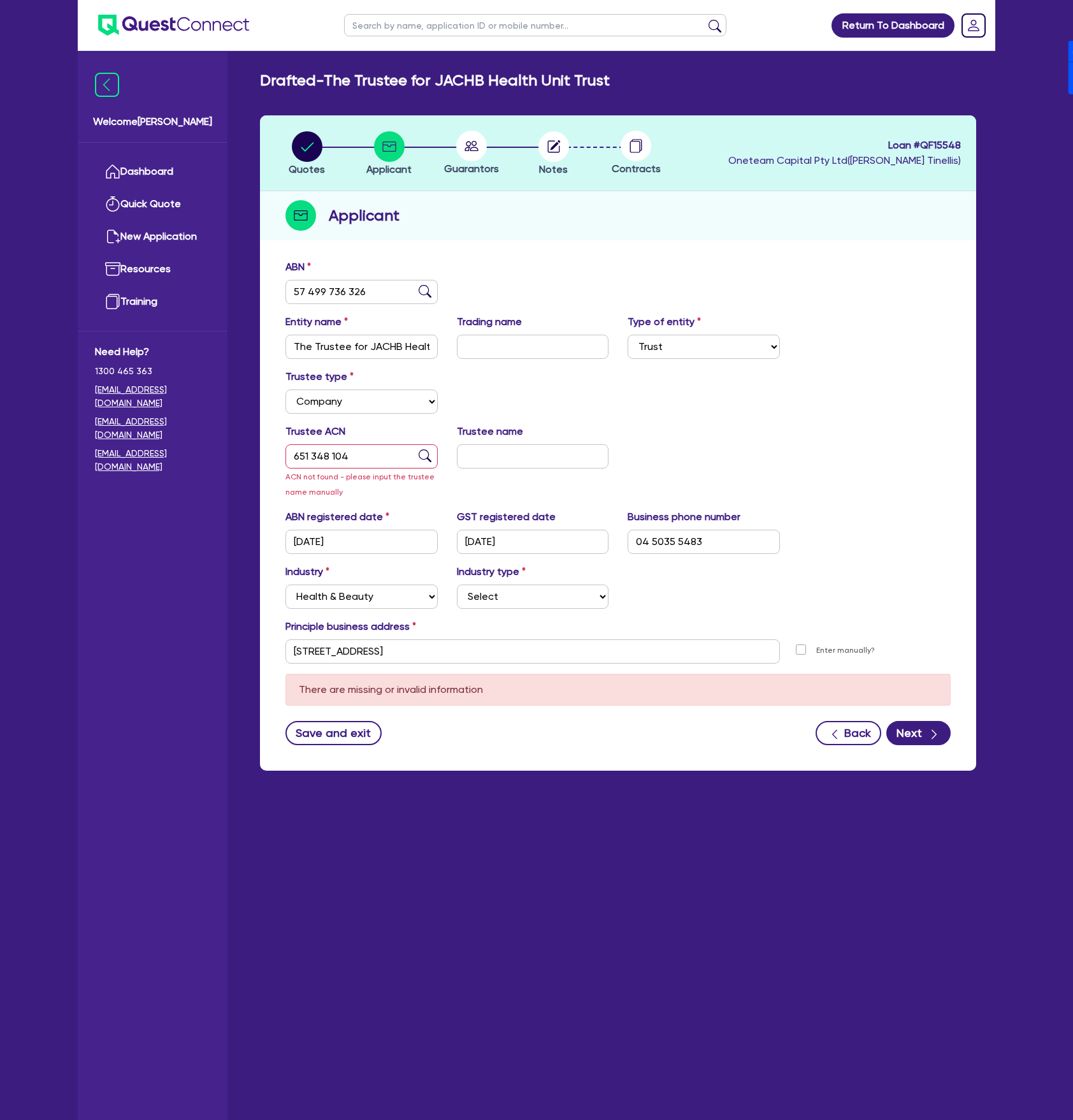
click at [868, 495] on div "Trustee ACN 651 348 104 ACN not found - please input the trustee name manually …" at bounding box center [618, 466] width 684 height 85
click at [921, 742] on button "Next" at bounding box center [918, 733] width 65 height 24
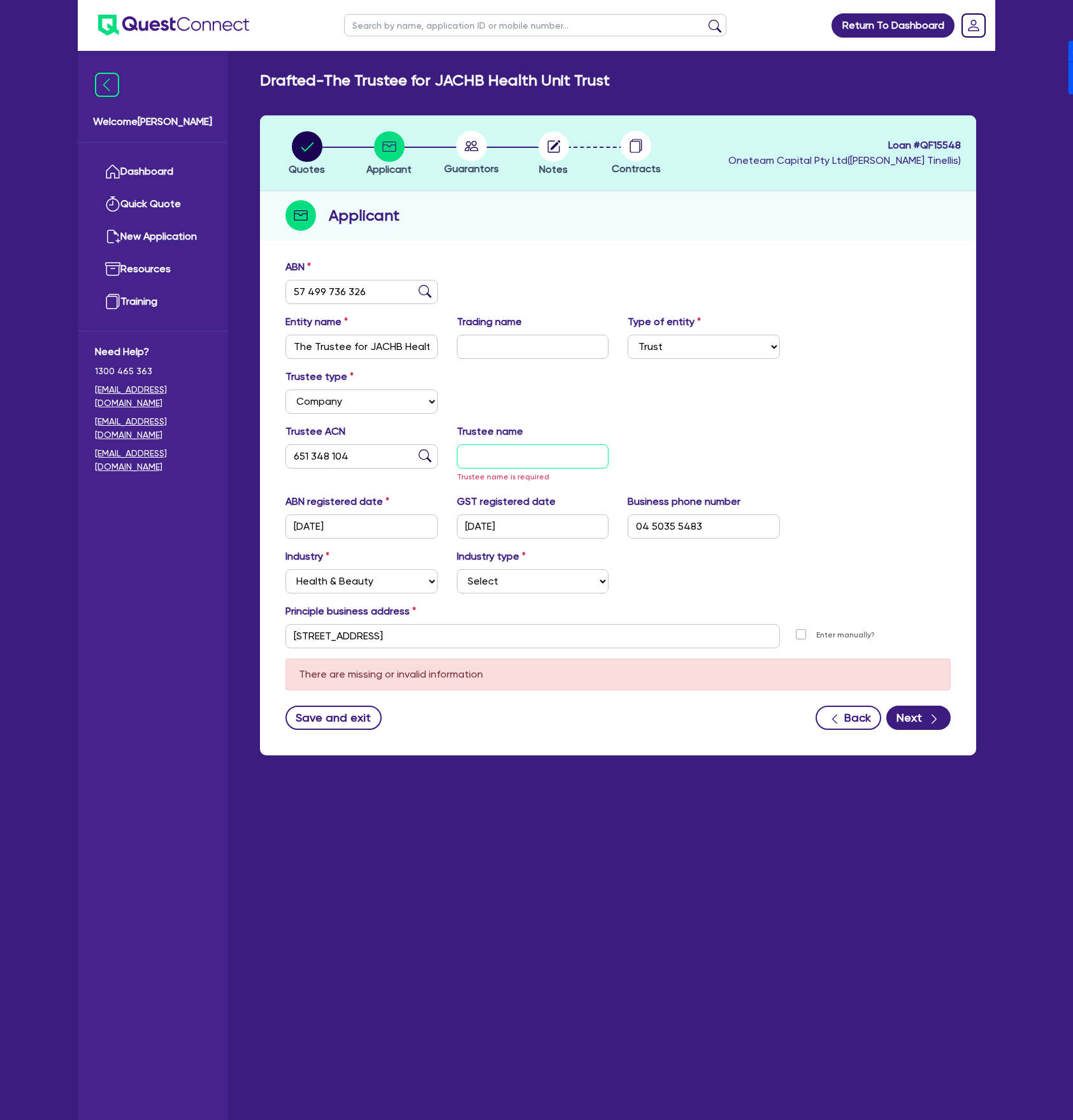
click at [498, 451] on input "text" at bounding box center [533, 456] width 153 height 24
click at [551, 457] on input "text" at bounding box center [533, 456] width 153 height 24
paste input "JACHB Health Group Pty Ltd"
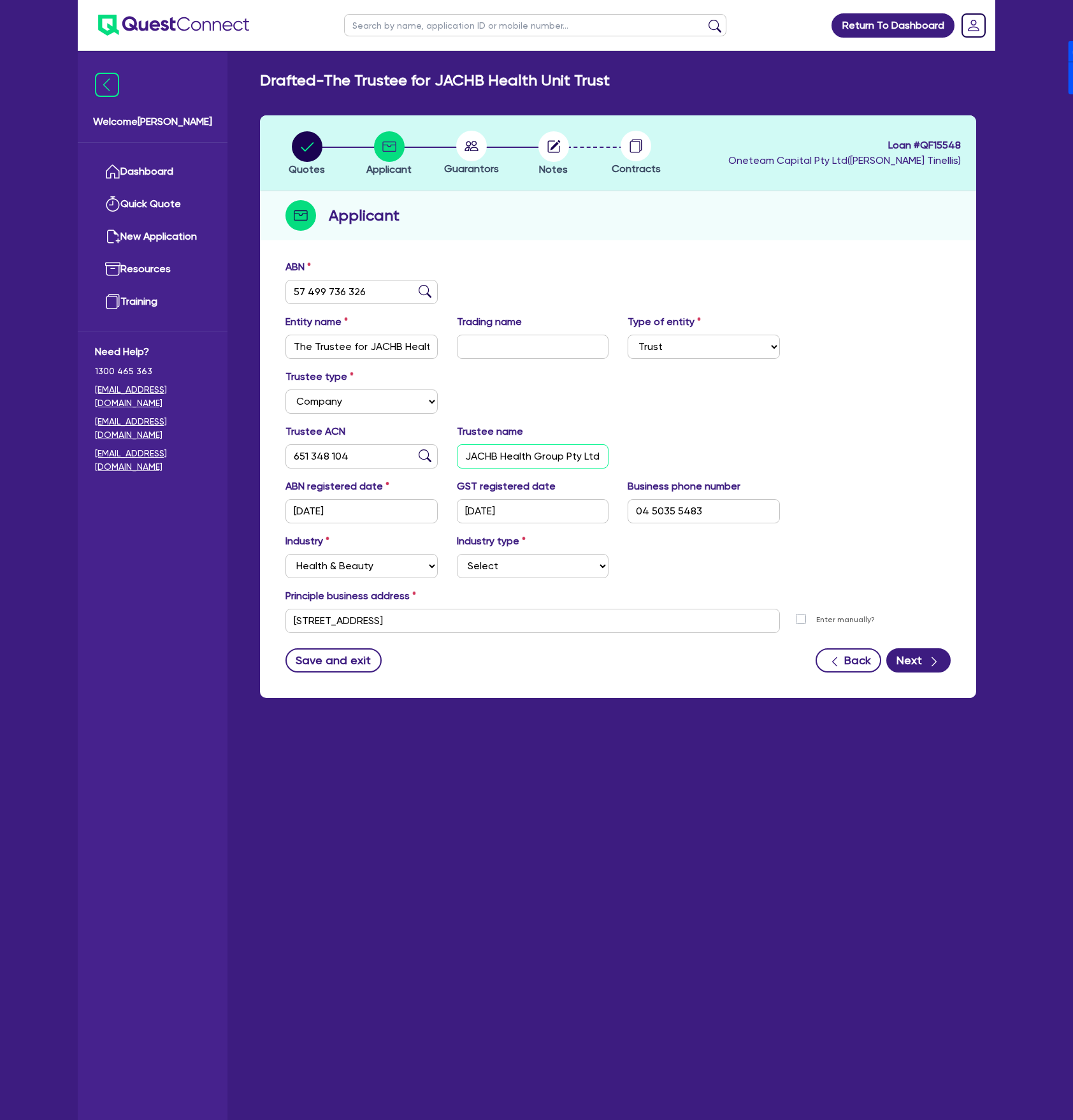
drag, startPoint x: 469, startPoint y: 455, endPoint x: 441, endPoint y: 455, distance: 28.0
click at [441, 455] on div "Trustee ACN 651 348 104 Trustee name JACHB Health Group Pty Ltd" at bounding box center [618, 451] width 684 height 55
type input "JACHB Health Group Pty Ltd"
click at [895, 462] on div "Trustee ACN 651 348 104 Trustee name JACHB Health Group Pty Ltd" at bounding box center [618, 451] width 684 height 55
click at [700, 513] on input "04 5035 5483" at bounding box center [703, 511] width 153 height 24
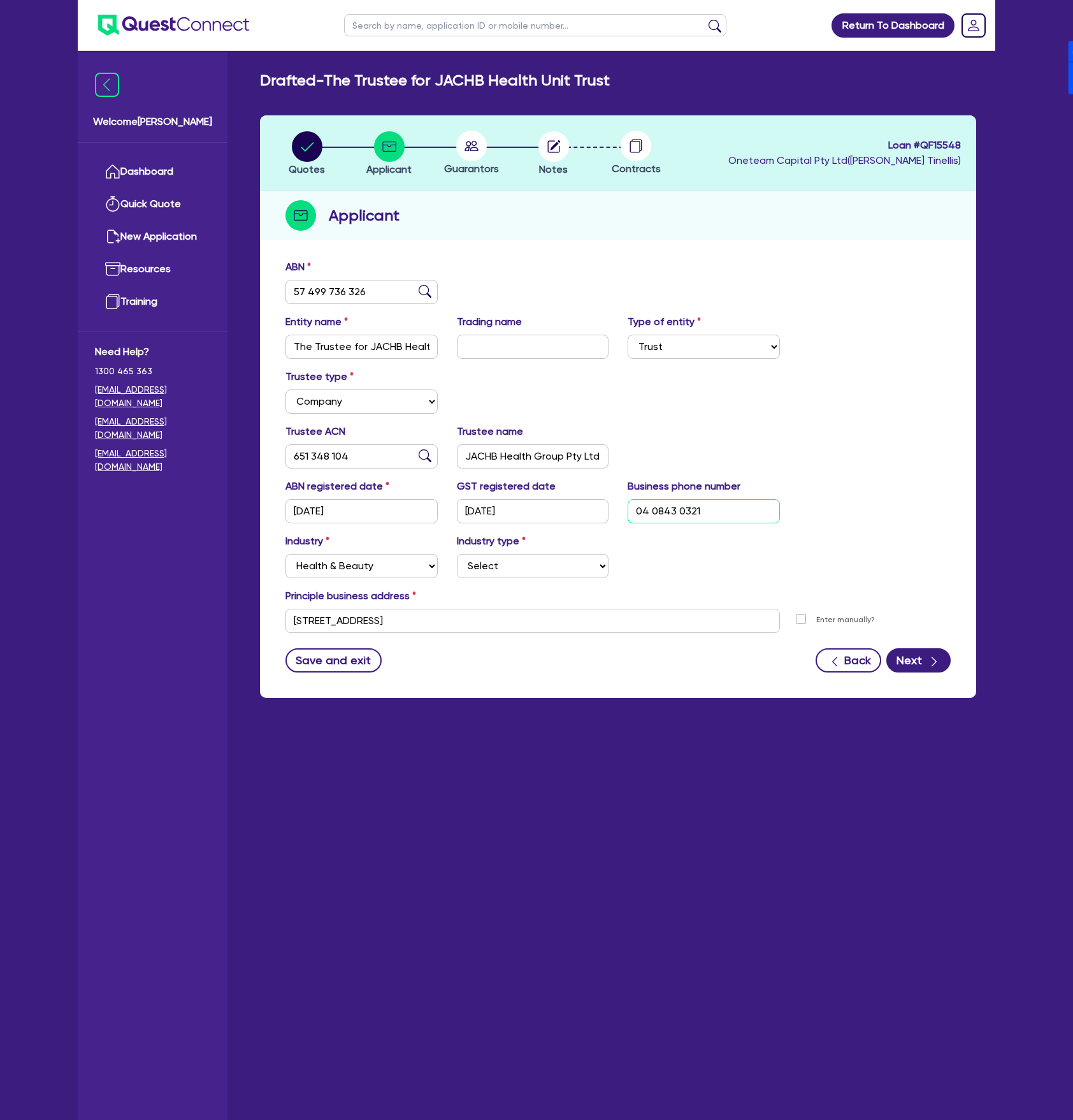
type input "04 0843 0321"
click at [846, 388] on div "Trustee type Select Individual Company" at bounding box center [618, 397] width 684 height 55
click at [919, 658] on button "Next" at bounding box center [918, 660] width 65 height 24
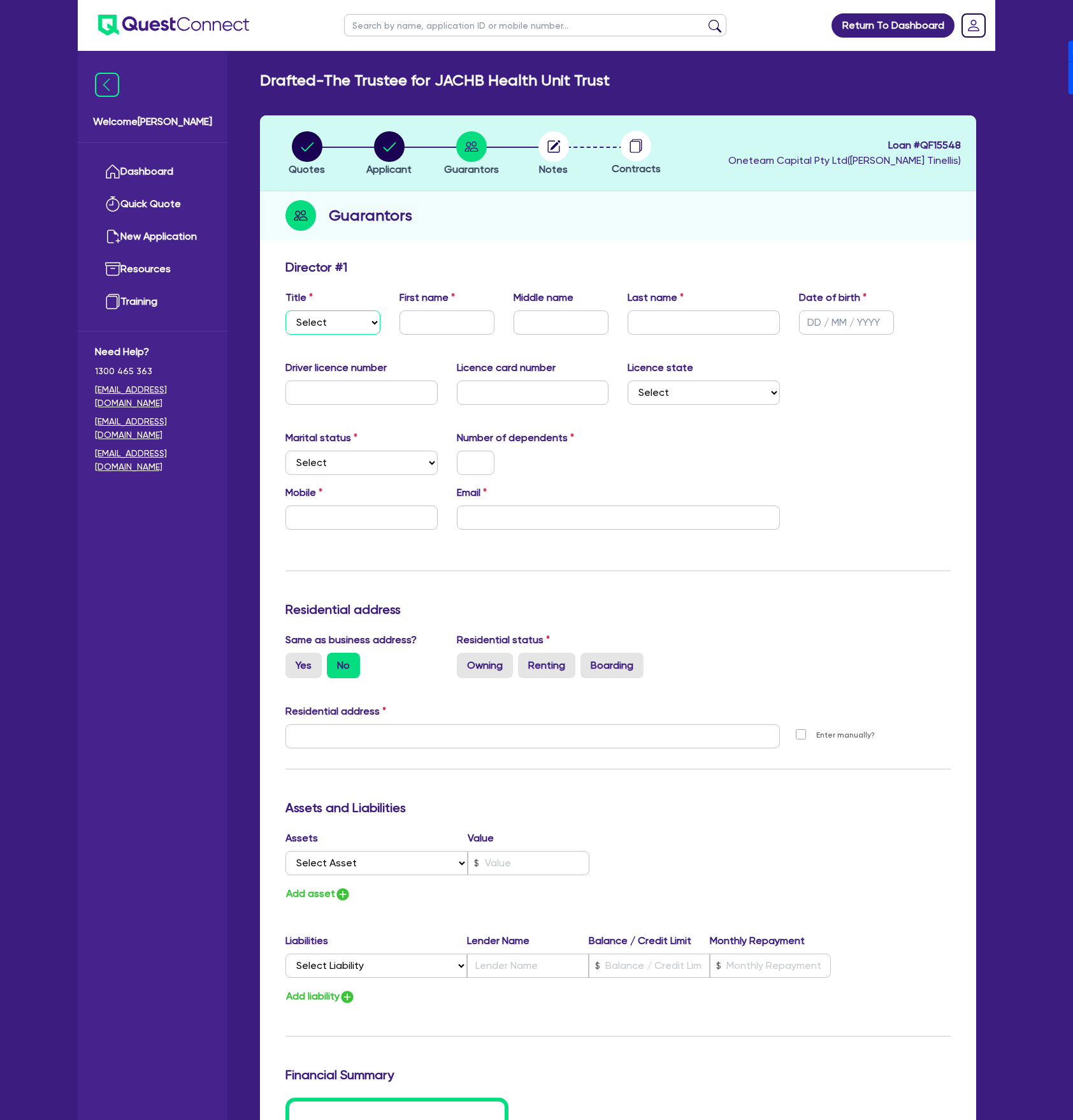
click at [334, 328] on select "Select Mr Mrs Ms Miss Dr" at bounding box center [333, 323] width 95 height 24
select select "MR"
click at [286, 311] on select "Select Mr Mrs Ms Miss Dr" at bounding box center [333, 323] width 95 height 24
click at [413, 324] on input "text" at bounding box center [447, 323] width 95 height 24
click at [571, 148] on li "Notes" at bounding box center [553, 153] width 82 height 45
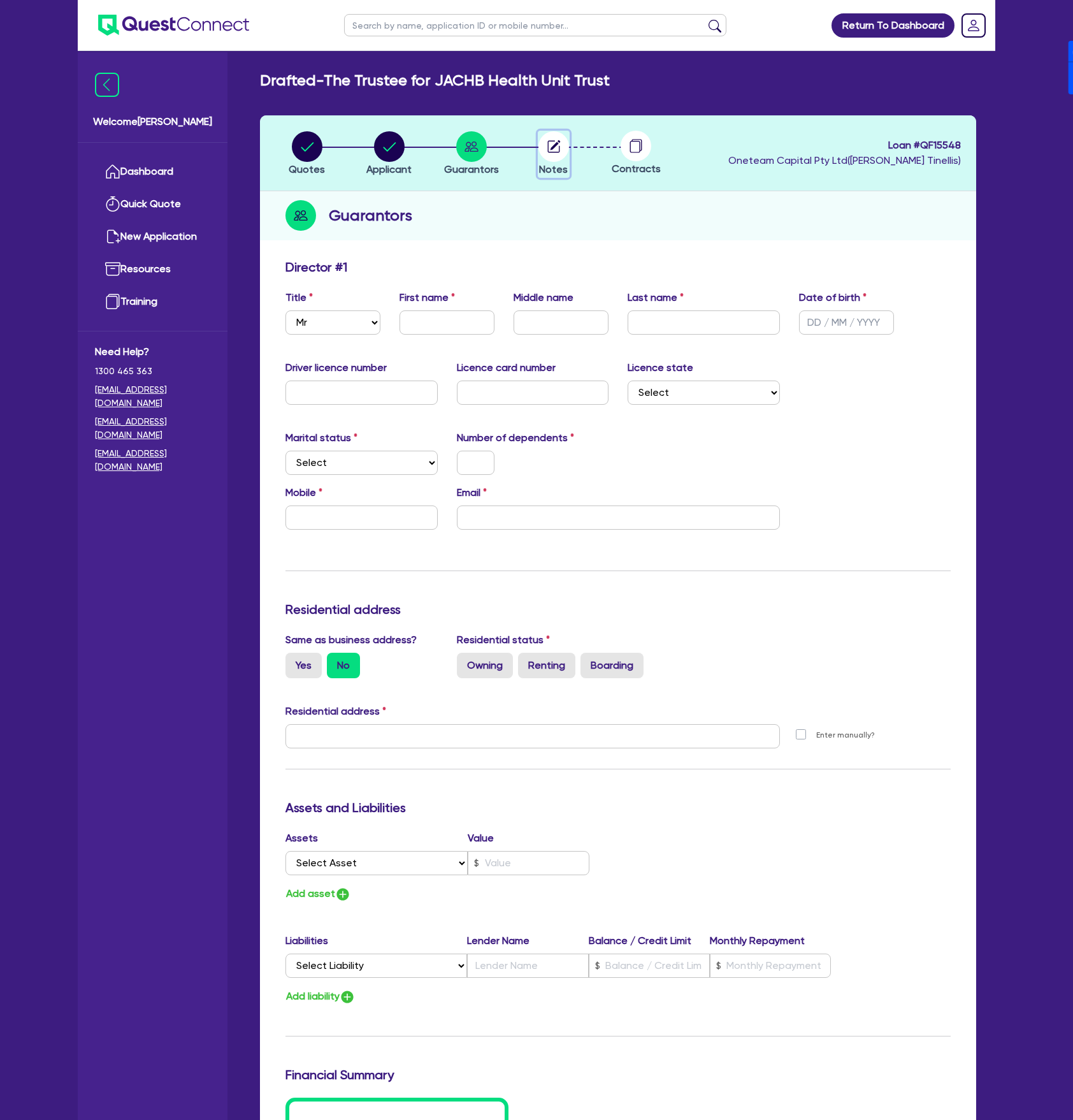
click at [563, 148] on circle "button" at bounding box center [553, 146] width 30 height 30
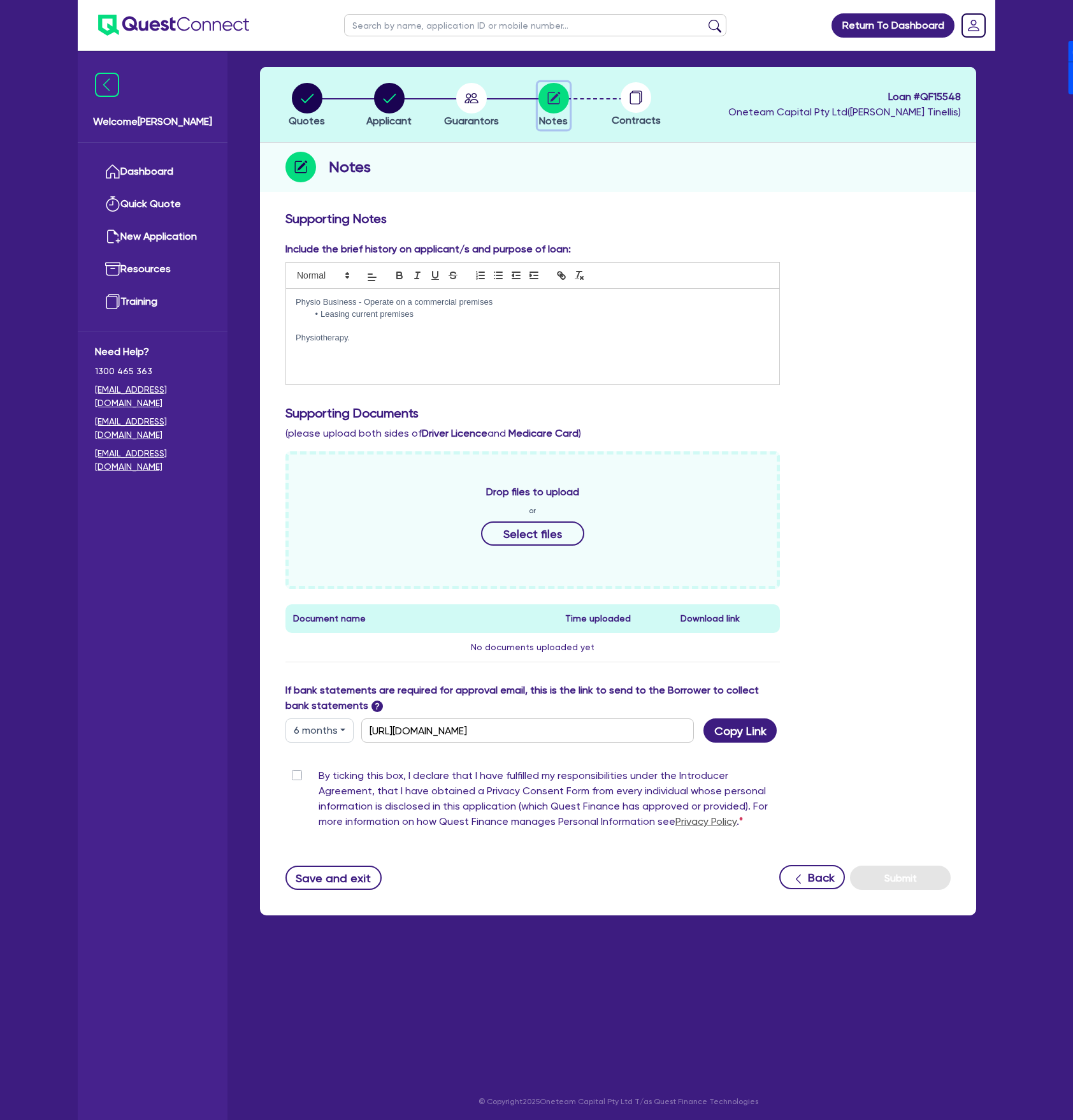
scroll to position [51, 0]
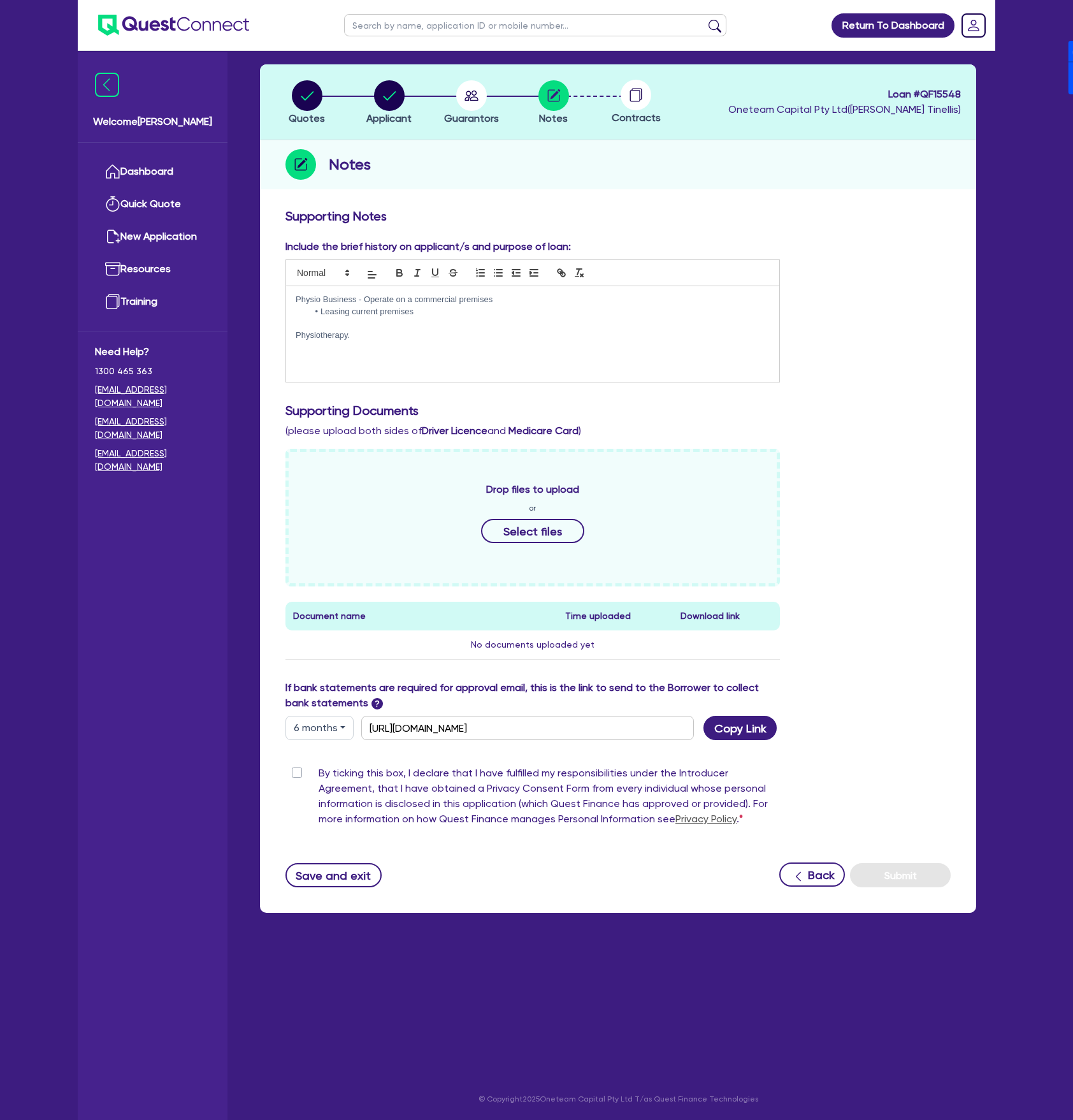
click at [328, 746] on div "Supporting Notes Include the brief history on applicant/s and purpose of loan: …" at bounding box center [618, 547] width 665 height 679
click at [328, 730] on button "6 months" at bounding box center [319, 727] width 68 height 24
click at [336, 805] on link "12 months" at bounding box center [336, 804] width 101 height 23
type input "[URL][DOMAIN_NAME]"
click at [713, 734] on button "Copy Link" at bounding box center [739, 727] width 73 height 24
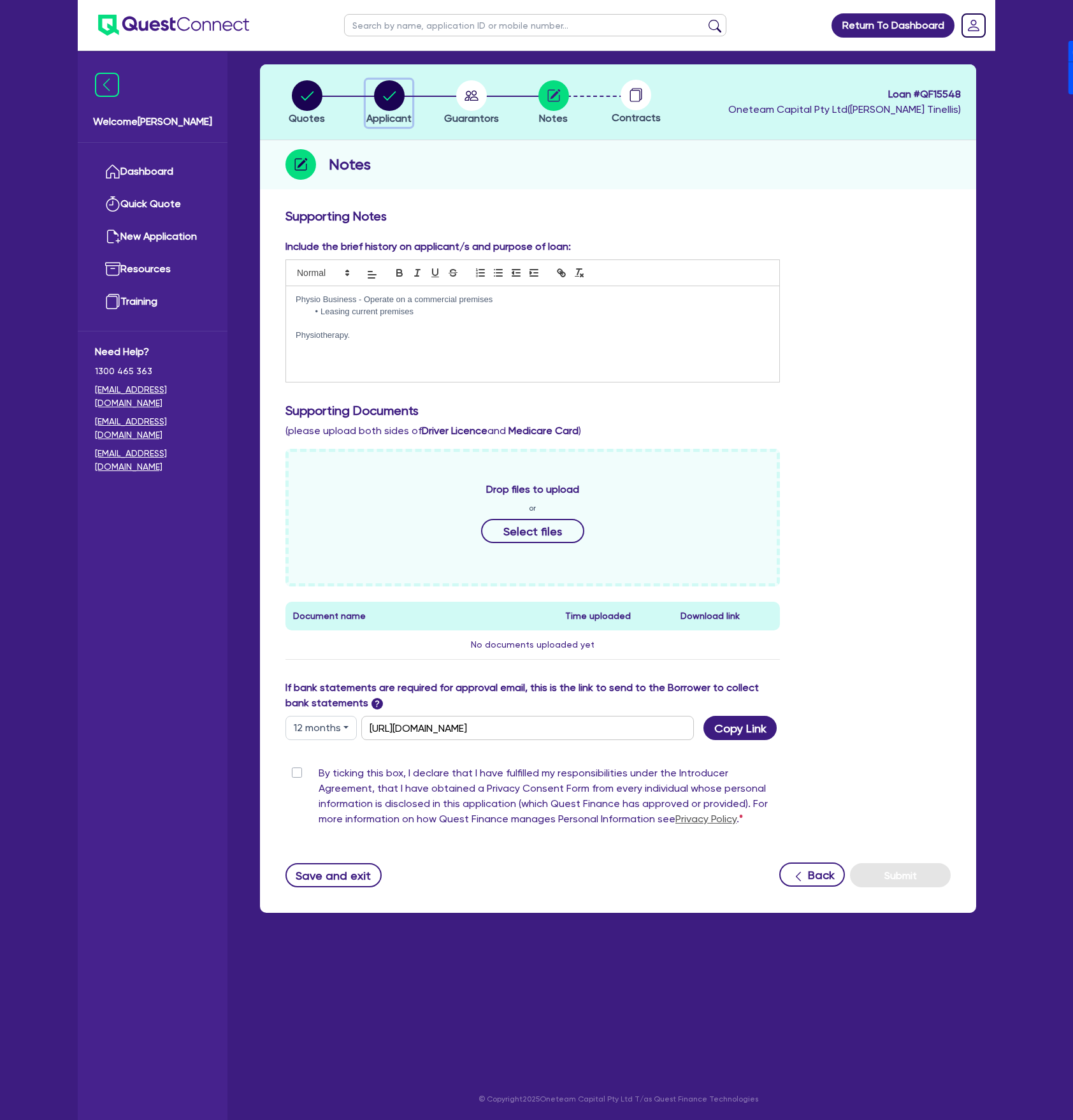
click at [391, 96] on icon "button" at bounding box center [389, 96] width 13 height 9
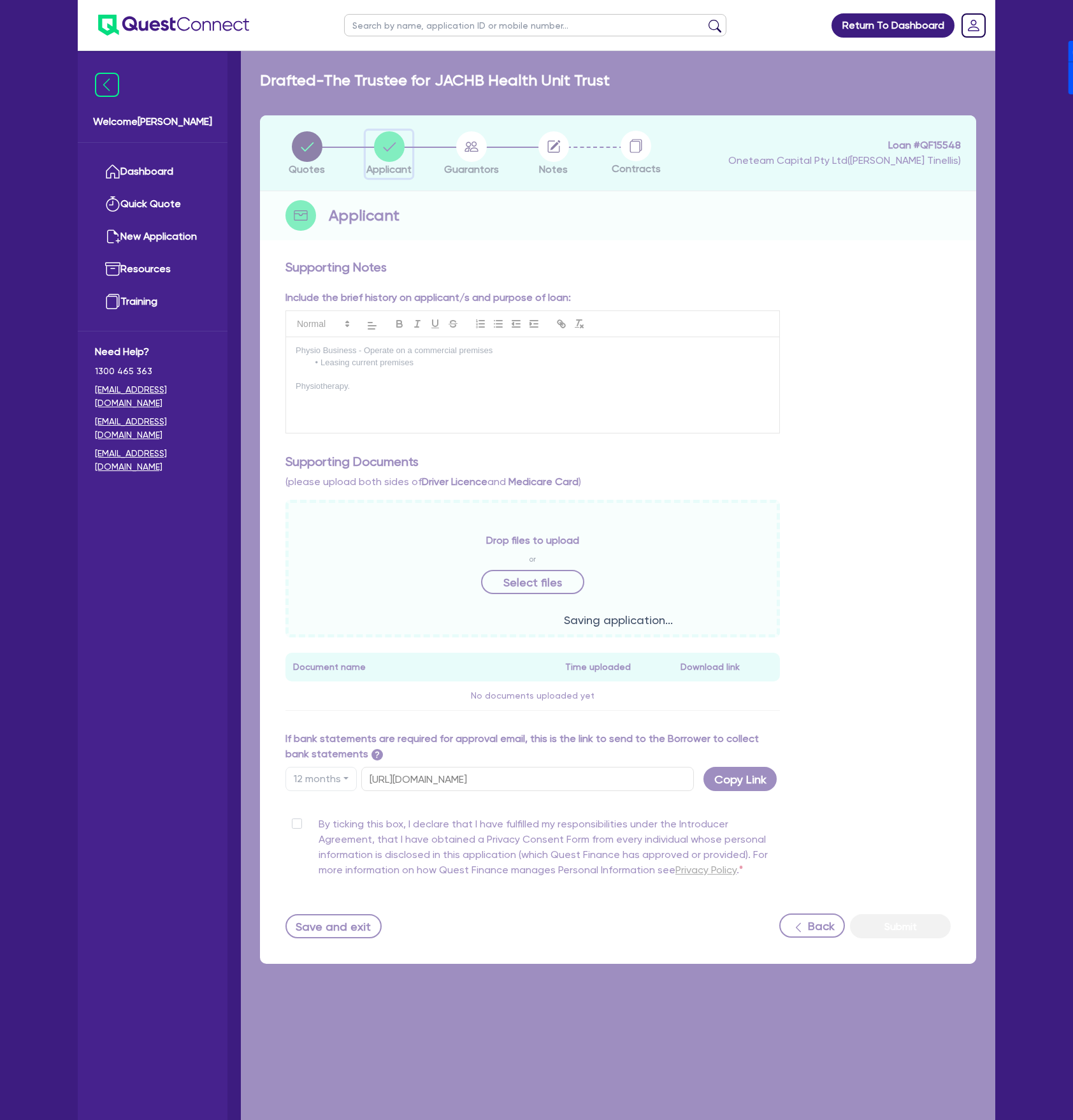
select select "TRUST"
select select "COMPANY"
select select "HEALTH_BEAUTY"
select select "[MEDICAL_DATA]_[MEDICAL_DATA]_SERVICES"
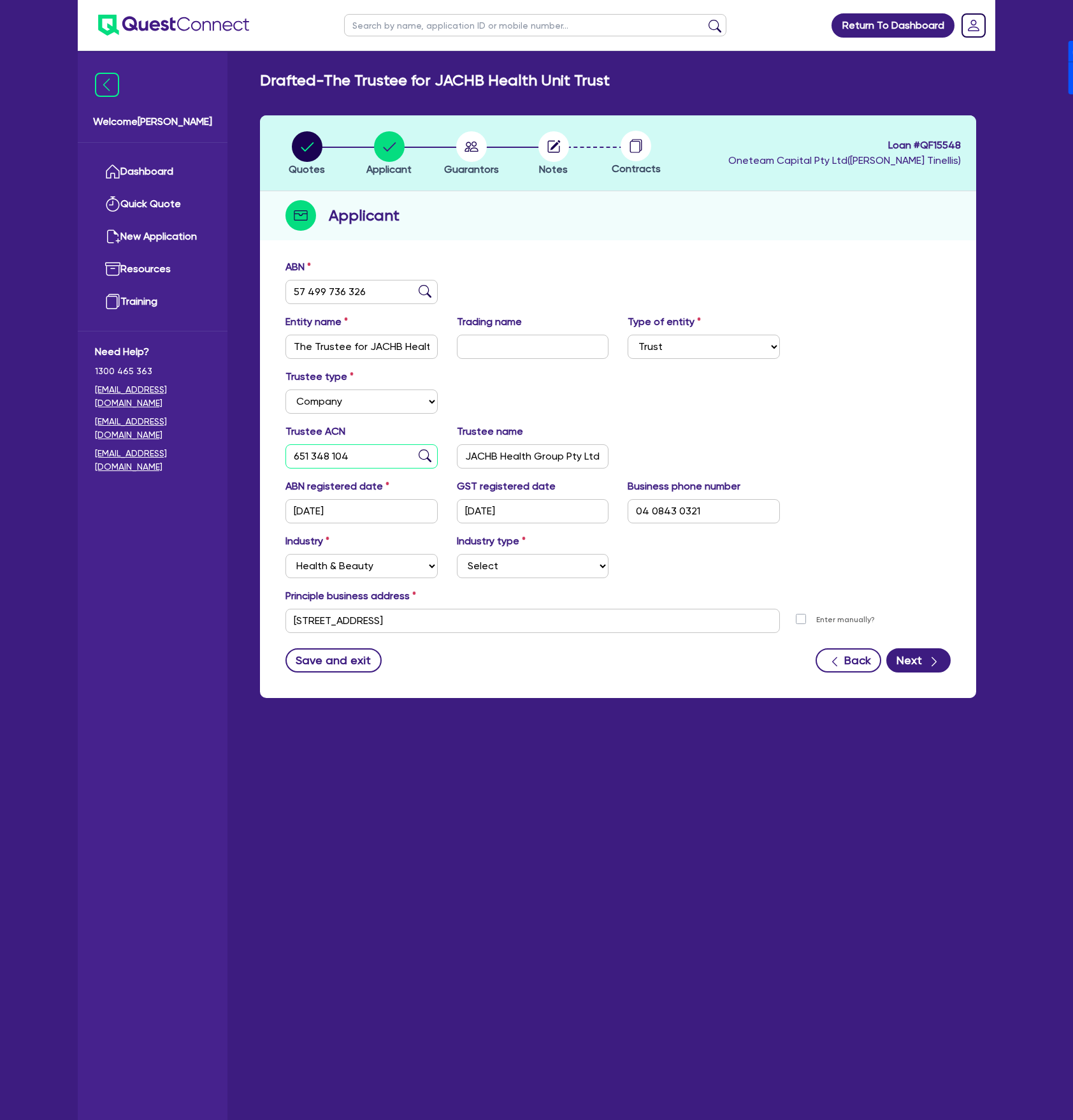
click at [380, 451] on input "651 348 104" at bounding box center [361, 456] width 153 height 24
click at [386, 299] on input "57 499 736 326" at bounding box center [361, 292] width 153 height 24
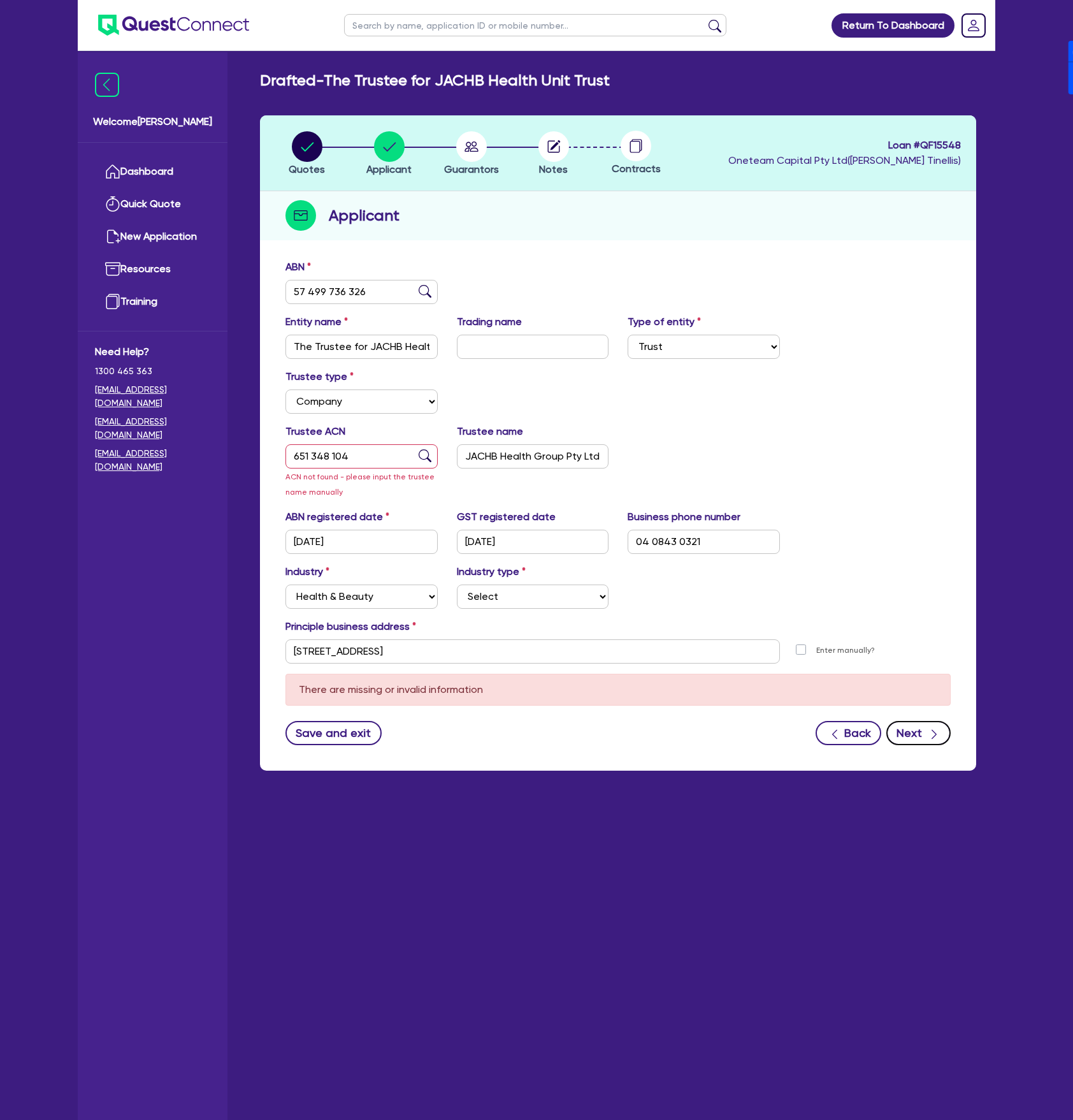
click at [921, 730] on button "Next" at bounding box center [918, 733] width 65 height 24
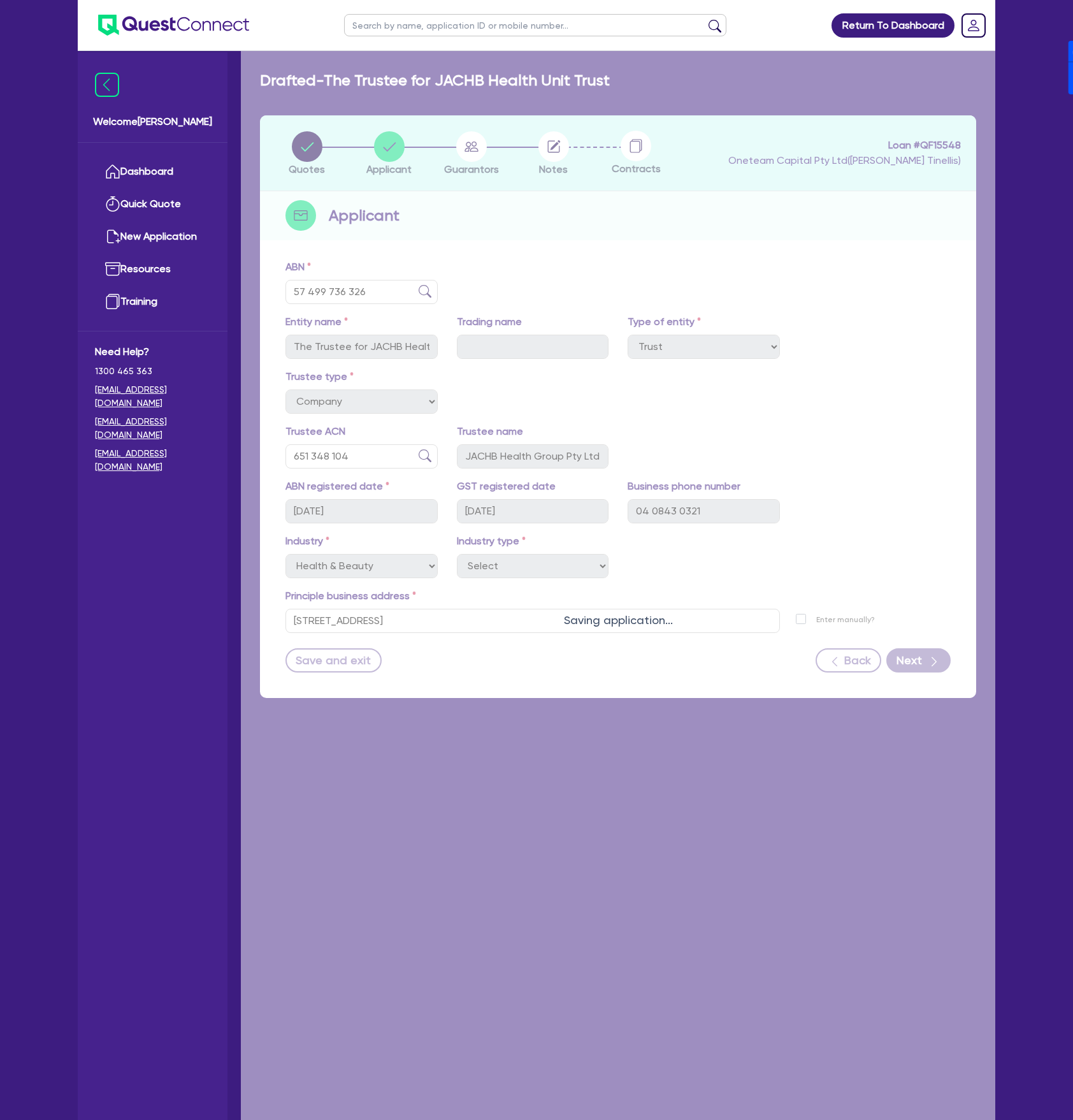
select select "MR"
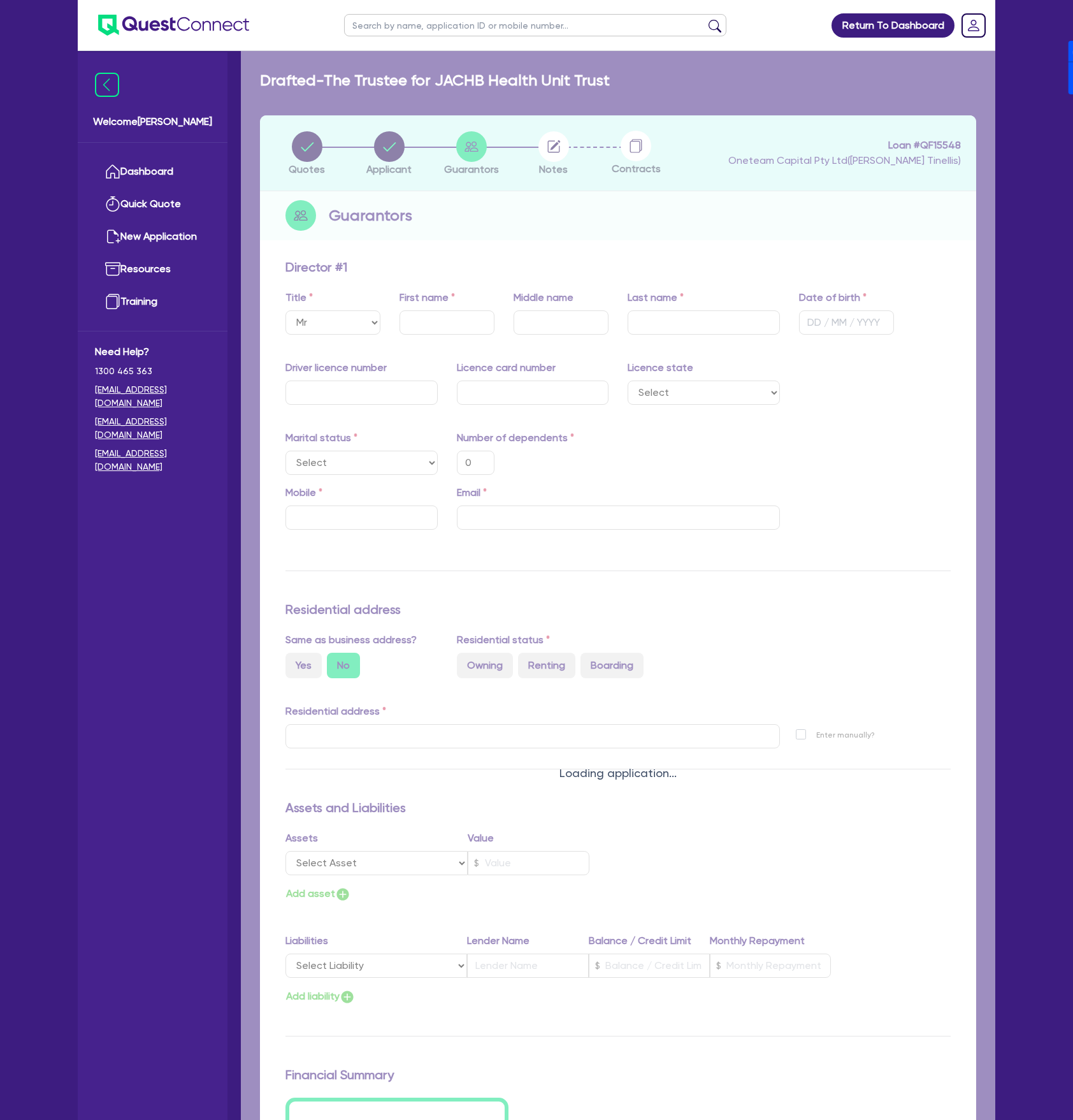
type input "0"
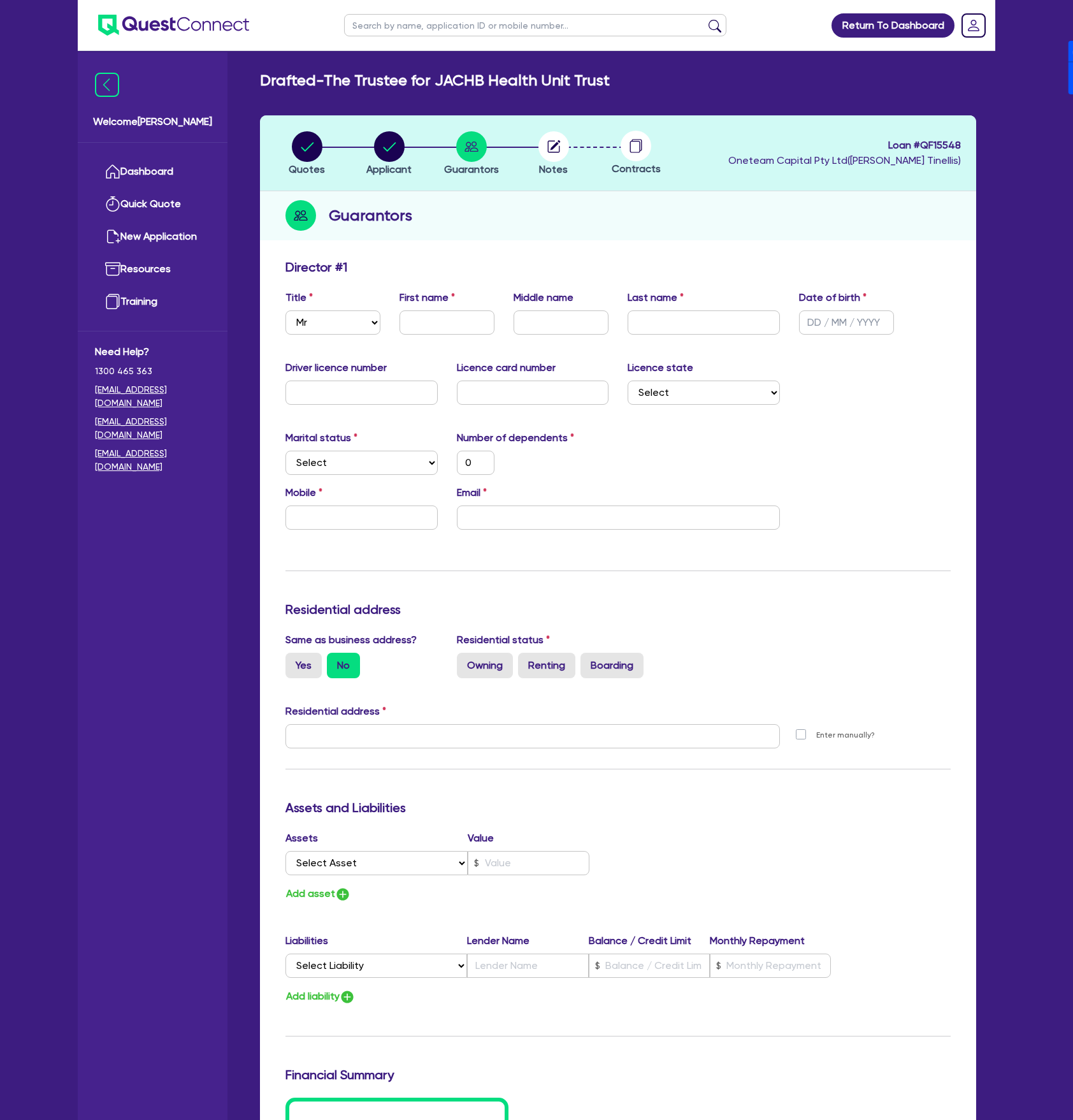
click at [944, 142] on span "Loan # QF15548" at bounding box center [844, 146] width 233 height 16
copy span "QF15548"
drag, startPoint x: 329, startPoint y: 79, endPoint x: 615, endPoint y: 69, distance: 286.2
click at [615, 69] on main "Drafted - The Trustee for JACHB Health Unit Trust Quotes Applicant [GEOGRAPHIC_…" at bounding box center [618, 748] width 754 height 1394
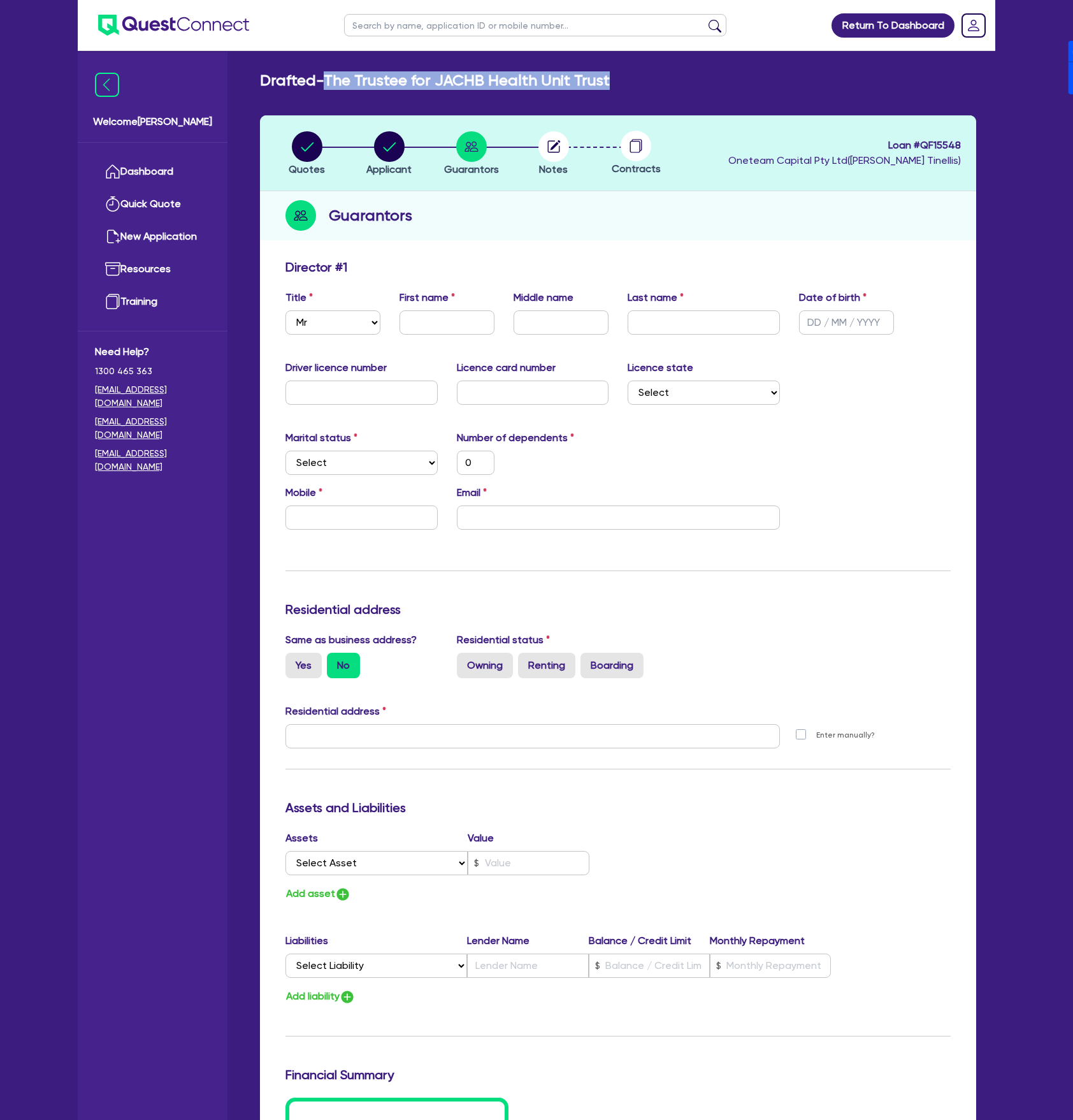
copy h2 "The Trustee for JACHB Health Unit Trust"
